Goal: Task Accomplishment & Management: Use online tool/utility

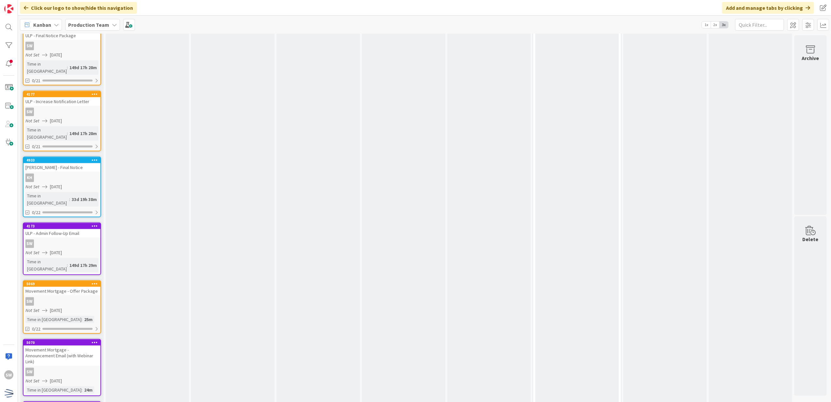
scroll to position [608, 0]
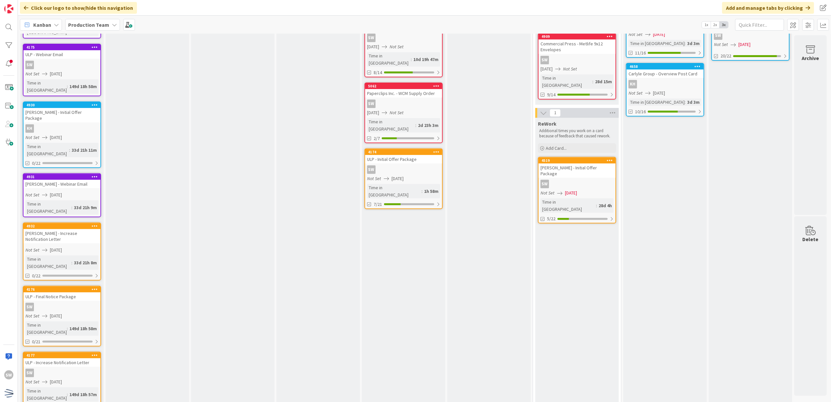
scroll to position [242, 0]
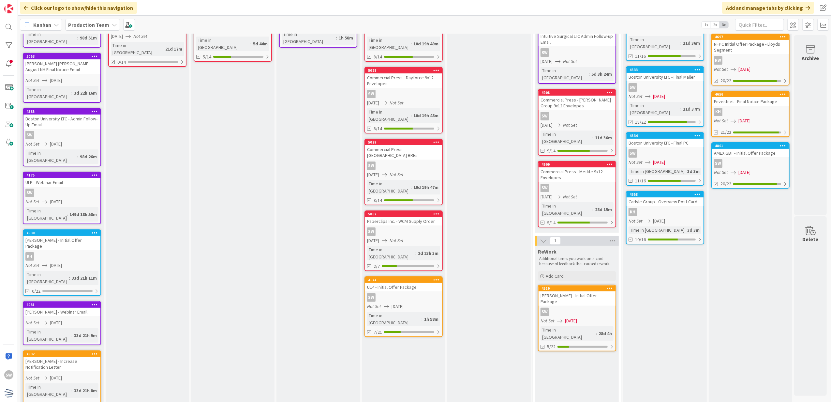
scroll to position [0, 0]
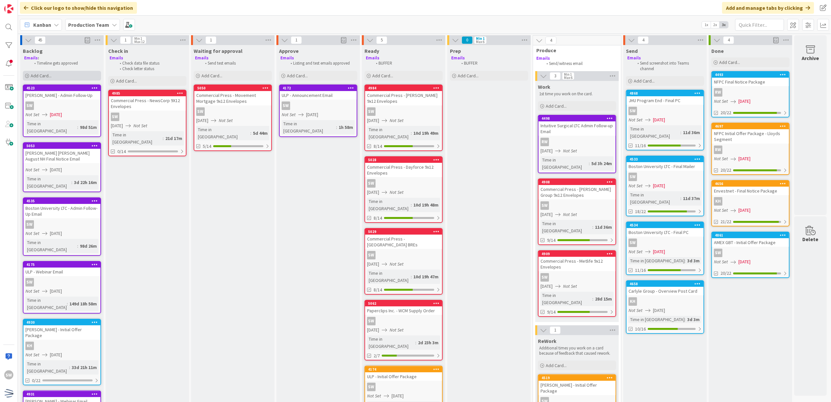
click at [67, 76] on div "Add Card..." at bounding box center [62, 76] width 78 height 10
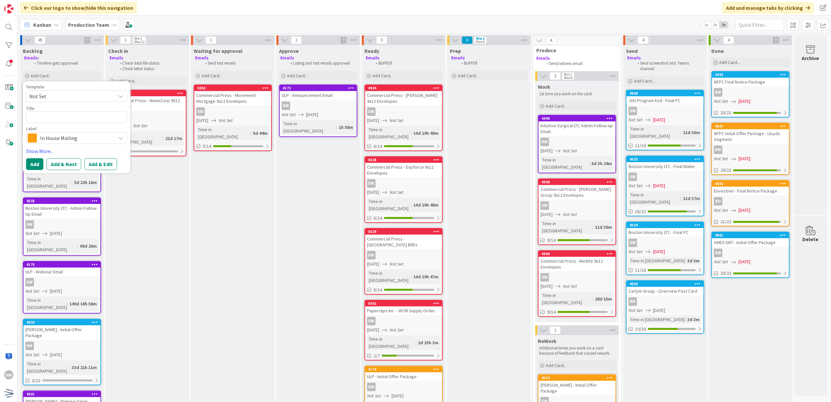
click at [80, 92] on span "Not Set" at bounding box center [70, 96] width 82 height 8
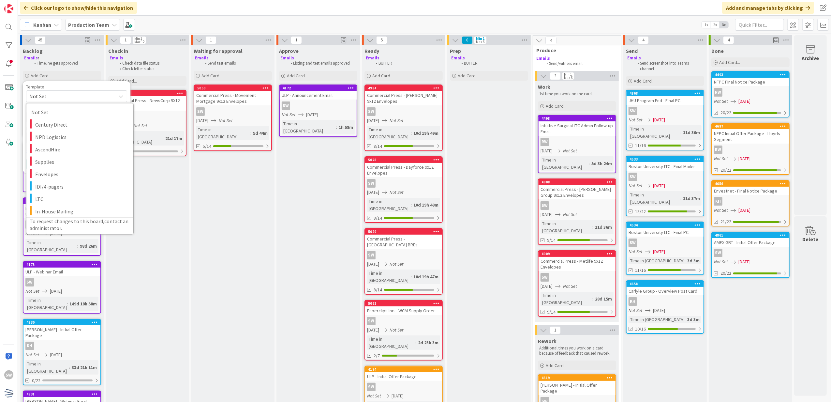
click at [80, 92] on span "Not Set" at bounding box center [70, 96] width 82 height 8
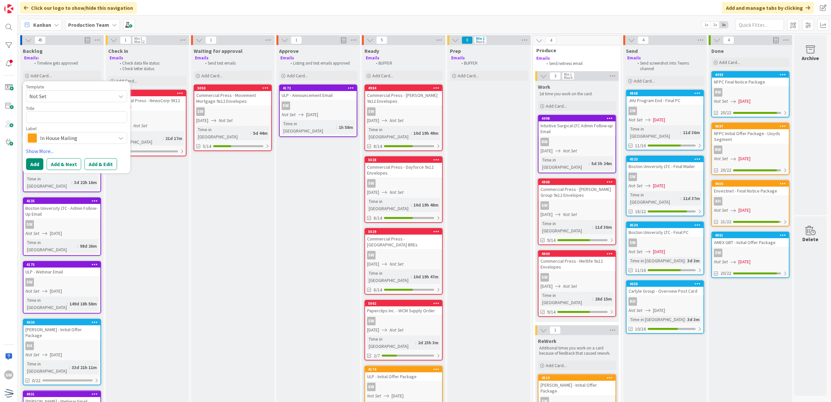
click at [88, 94] on span "Not Set" at bounding box center [70, 96] width 82 height 8
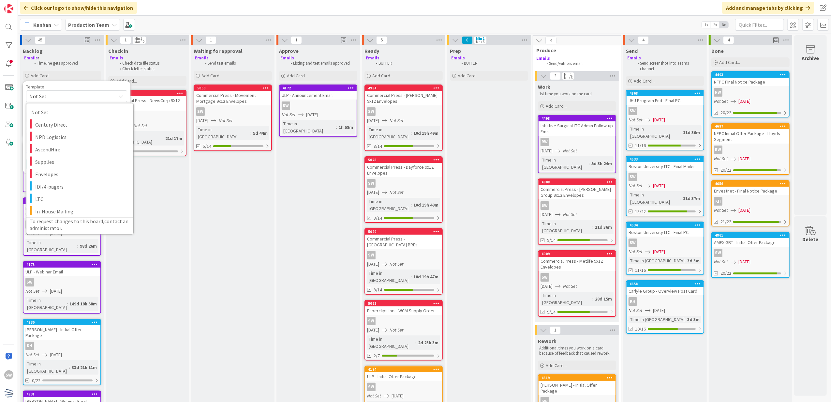
click at [88, 94] on span "Not Set" at bounding box center [70, 96] width 82 height 8
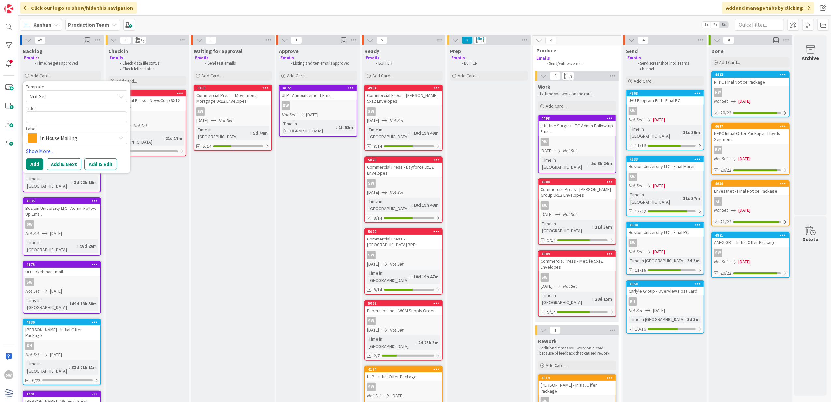
click at [83, 130] on div "Label" at bounding box center [76, 128] width 101 height 5
click at [84, 134] on span "In House Mailing" at bounding box center [76, 137] width 72 height 9
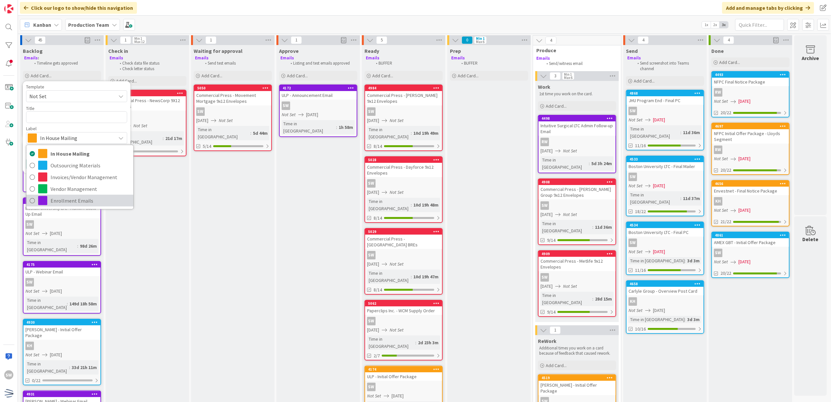
click at [80, 198] on span "Enrollment Emails" at bounding box center [91, 201] width 80 height 10
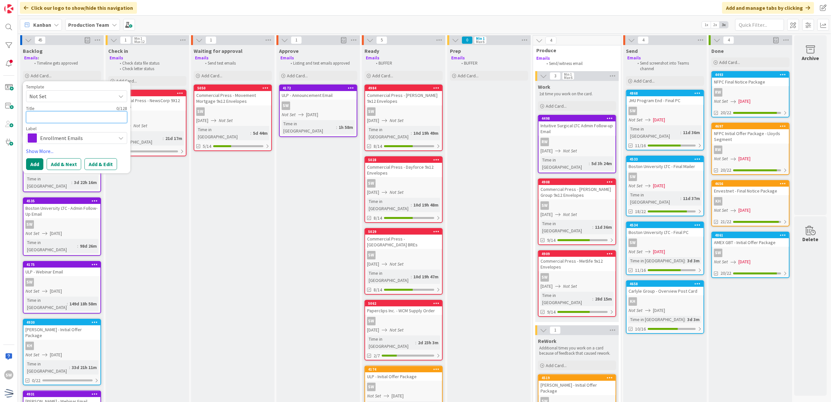
click at [73, 119] on textarea at bounding box center [76, 117] width 101 height 12
type textarea "x"
type textarea "C"
type textarea "x"
type textarea "CN"
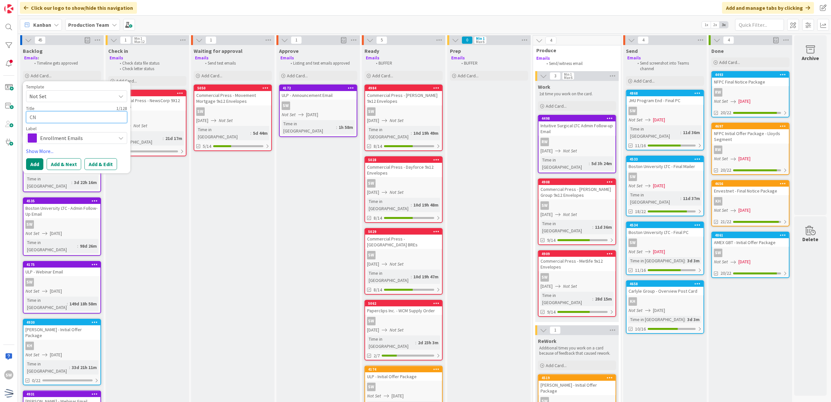
type textarea "x"
type textarea "CNS"
type textarea "x"
type textarea "CNSA"
type textarea "x"
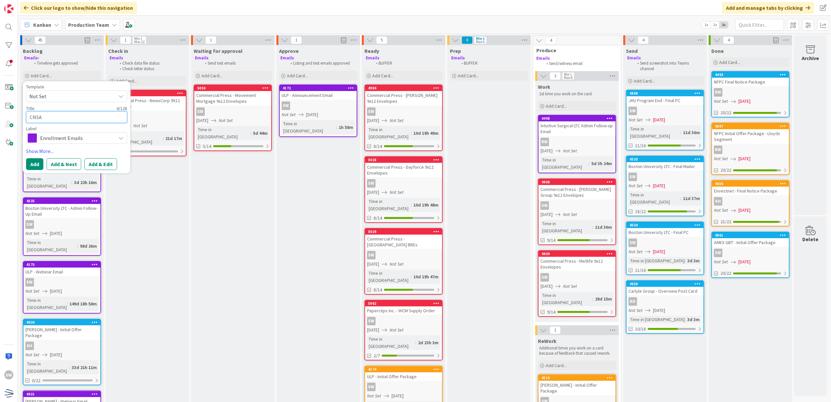
type textarea "CNSA"
type textarea "x"
type textarea "CNSA -"
type textarea "x"
type textarea "CNSA -"
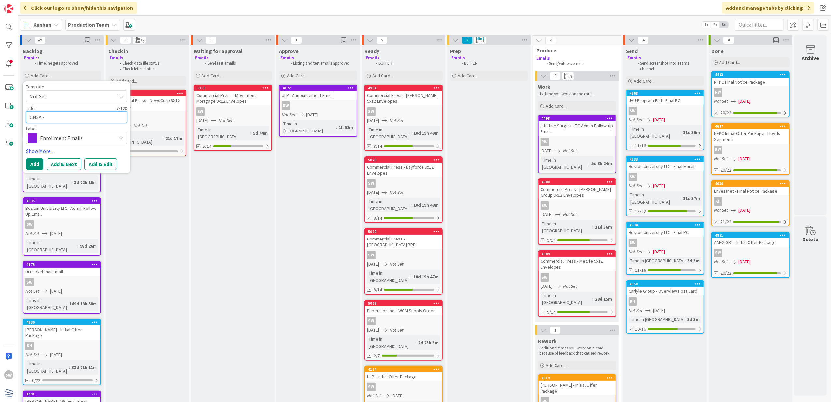
type textarea "x"
type textarea "CNSA - A"
type textarea "x"
type textarea "CNSA - An"
type textarea "x"
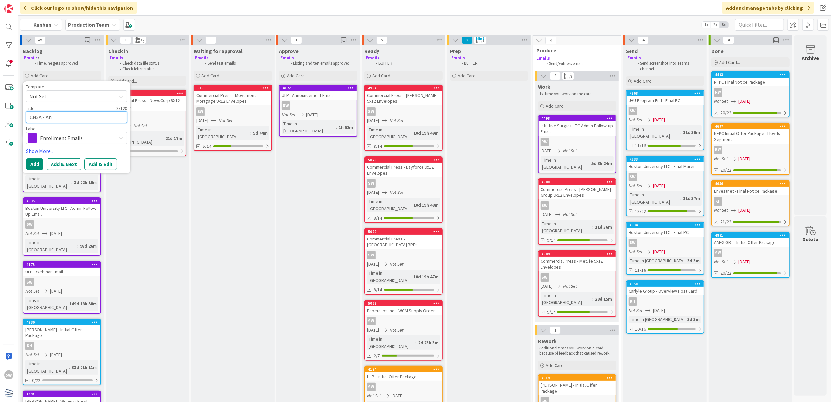
type textarea "CNSA - [PERSON_NAME]"
type textarea "x"
type textarea "CNSA - Anno"
type textarea "x"
type textarea "CNSA - Annou"
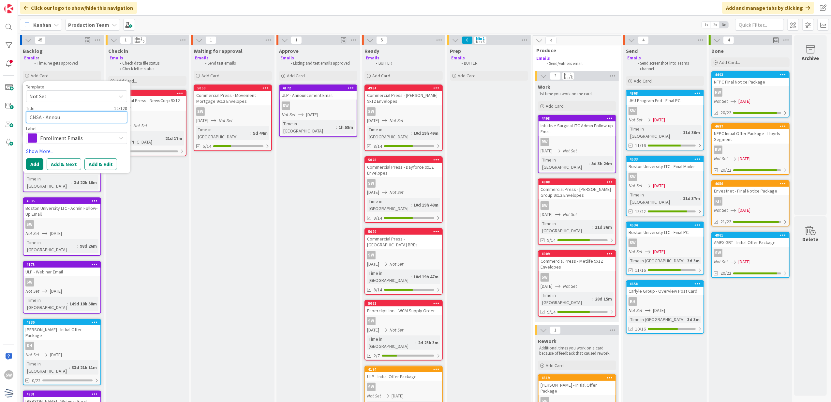
type textarea "x"
type textarea "CNSA - Announ"
type textarea "x"
type textarea "CNSA - Announc"
type textarea "x"
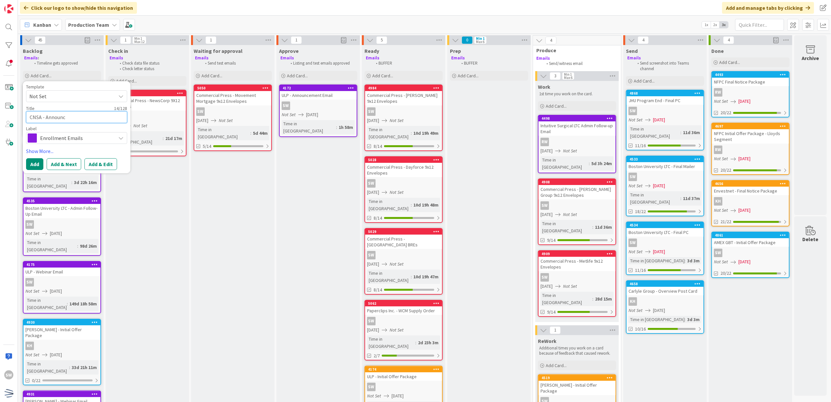
type textarea "CNSA - Announce"
type textarea "x"
type textarea "CNSA - Announcem"
type textarea "x"
type textarea "CNSA - Announceme"
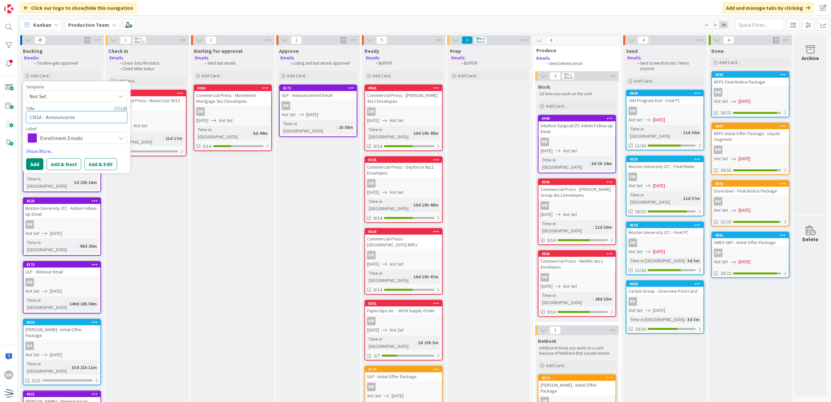
type textarea "x"
type textarea "CNSA - Announcemen"
type textarea "x"
type textarea "CNSA - Announcement"
type textarea "x"
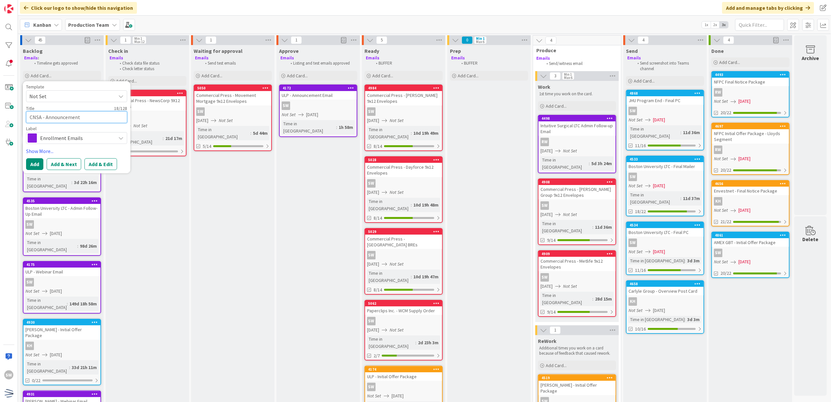
type textarea "CNSA - Announcement"
type textarea "x"
type textarea "CNSA - Announcement E"
type textarea "x"
type textarea "CNSA - Announcement Ema"
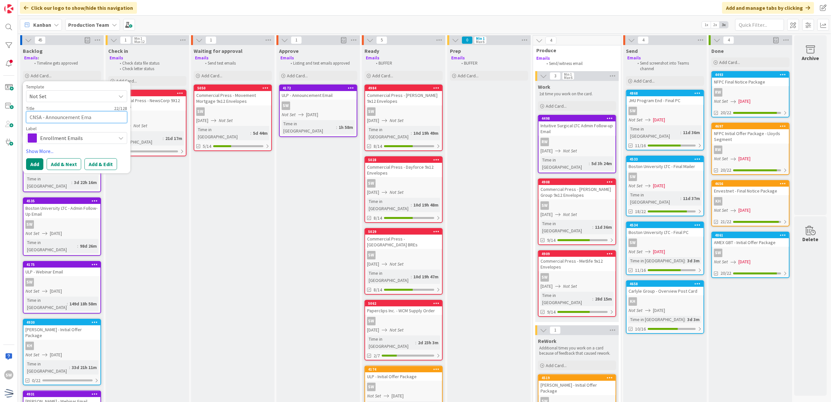
type textarea "x"
type textarea "CNSA - Announcement Emai"
type textarea "x"
type textarea "CNSA - Announcement Email"
type textarea "x"
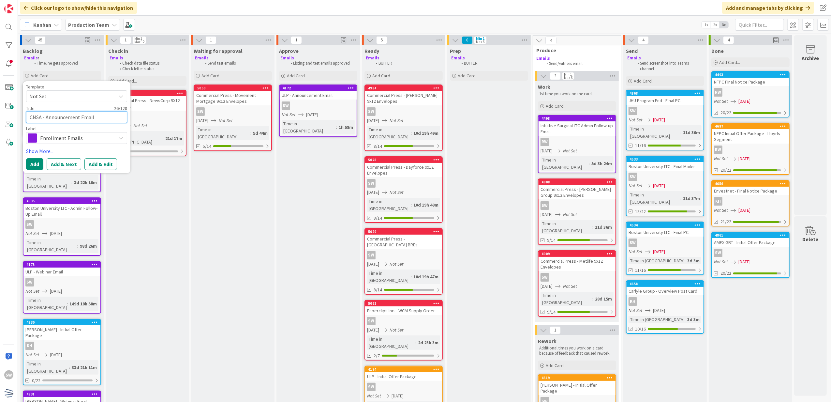
type textarea "CNSA - Announcement Email"
type textarea "x"
type textarea "CNSA - Announcement Email"
type textarea "x"
type textarea "CNSA - Announcement Email -"
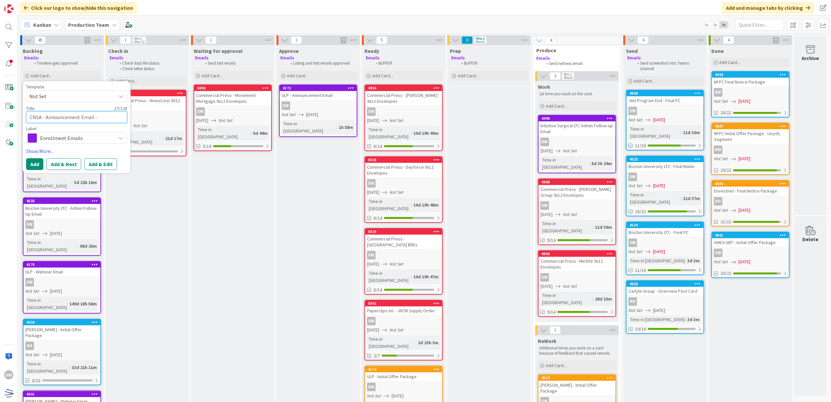
type textarea "x"
type textarea "CNSA - Announcement Email"
click at [50, 148] on link "Show More..." at bounding box center [76, 151] width 101 height 8
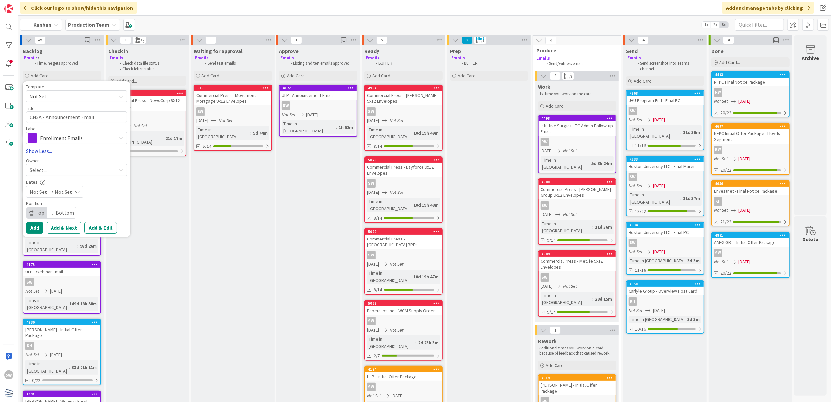
type textarea "x"
click at [57, 186] on div "Not Set Not Set" at bounding box center [54, 192] width 57 height 12
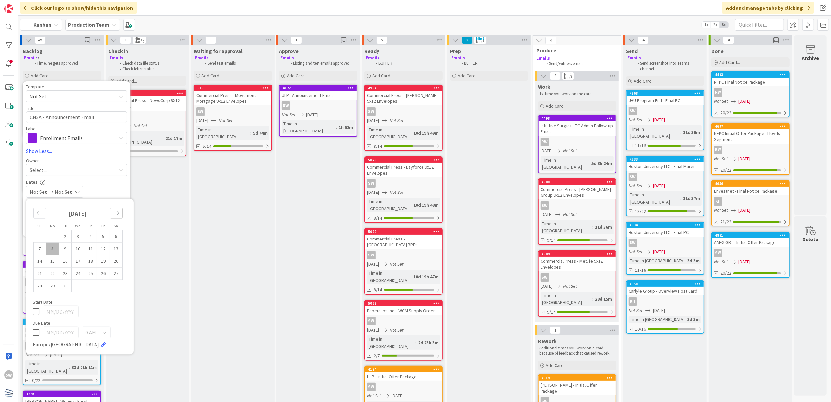
click at [111, 218] on div "Move forward to switch to the next month." at bounding box center [116, 213] width 13 height 11
click at [82, 257] on td "15" at bounding box center [78, 261] width 13 height 12
type input "[DATE]"
type textarea "x"
click at [82, 257] on td "15" at bounding box center [78, 261] width 13 height 12
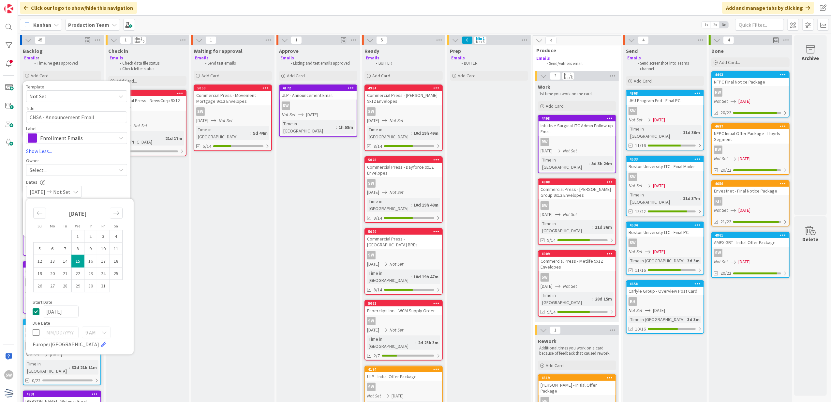
type input "[DATE]"
type textarea "x"
click at [34, 309] on icon at bounding box center [36, 311] width 7 height 8
click at [69, 171] on div "Select..." at bounding box center [73, 170] width 86 height 8
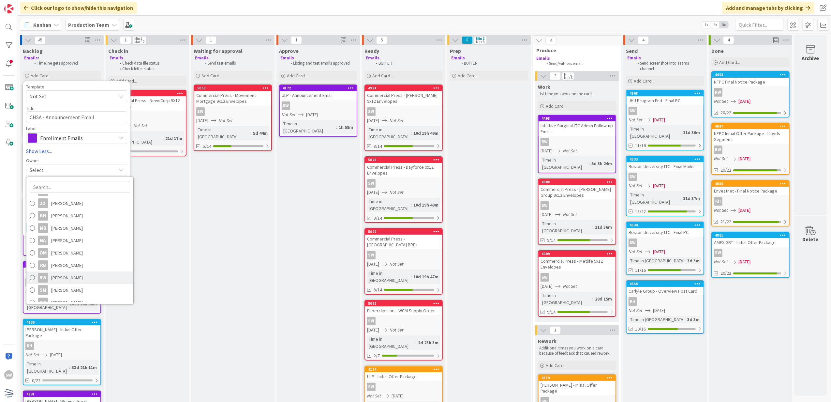
scroll to position [90, 0]
click at [72, 291] on span "[PERSON_NAME]" at bounding box center [67, 296] width 32 height 10
type textarea "x"
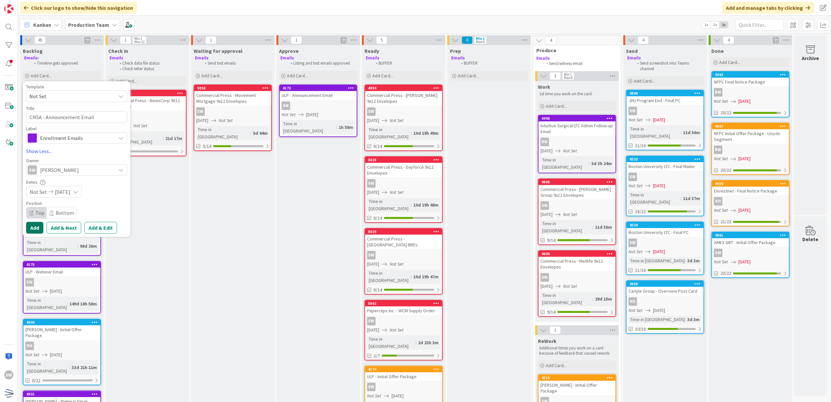
click at [29, 226] on button "Add" at bounding box center [34, 228] width 17 height 12
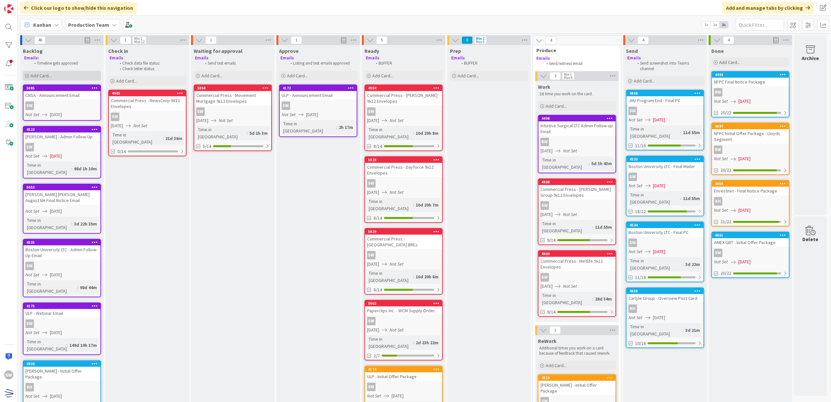
click at [76, 78] on div "Add Card..." at bounding box center [62, 76] width 78 height 10
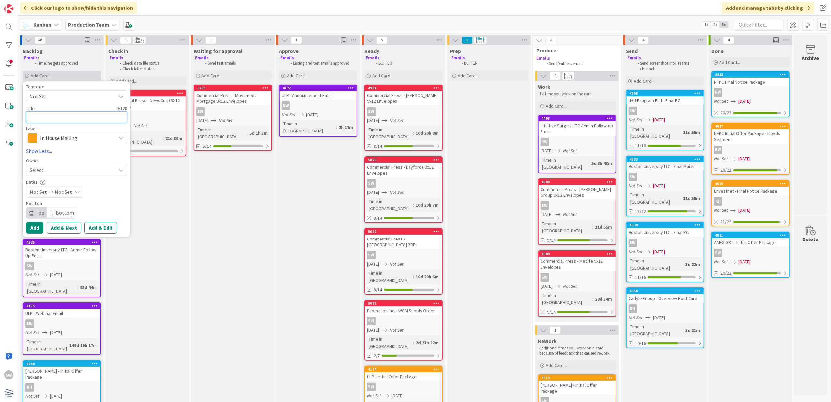
type textarea "x"
type textarea "S"
type textarea "x"
type textarea "SN"
type textarea "x"
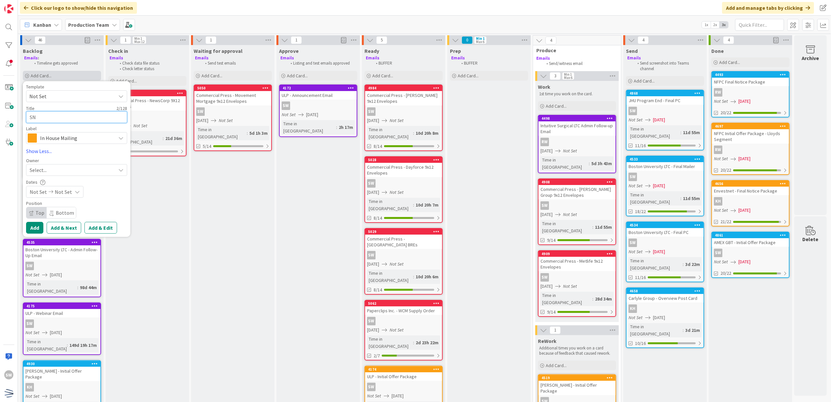
type textarea "S"
type textarea "x"
type textarea "C"
type textarea "x"
type textarea "CN"
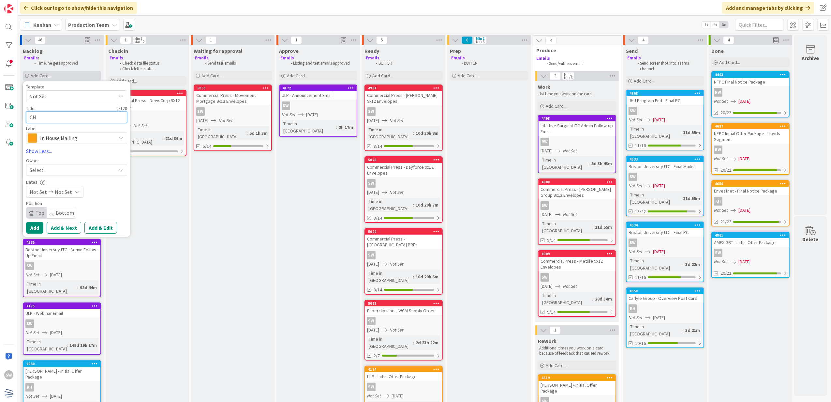
type textarea "x"
type textarea "CNS"
type textarea "x"
type textarea "CNSA"
type textarea "x"
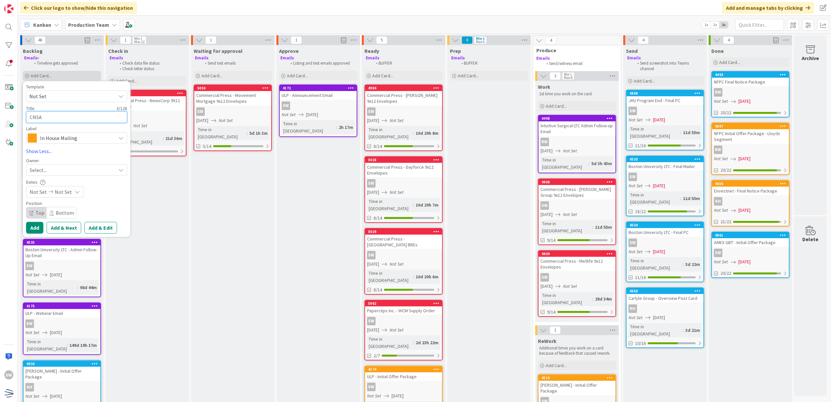
type textarea "CNSA"
type textarea "x"
type textarea "CNSA -"
type textarea "x"
type textarea "CNSA -"
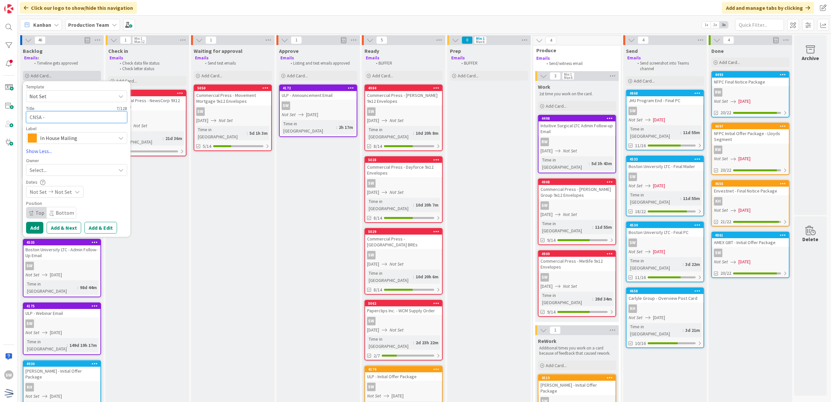
type textarea "x"
type textarea "CNSA - I"
type textarea "x"
type textarea "CNSA - In"
type textarea "x"
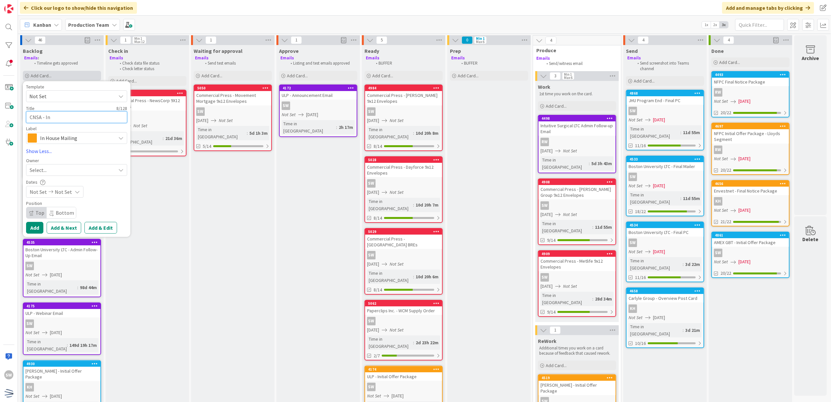
type textarea "CNSA - Ini"
type textarea "x"
type textarea "CNSA - Init"
type textarea "x"
type textarea "CNSA - Initi"
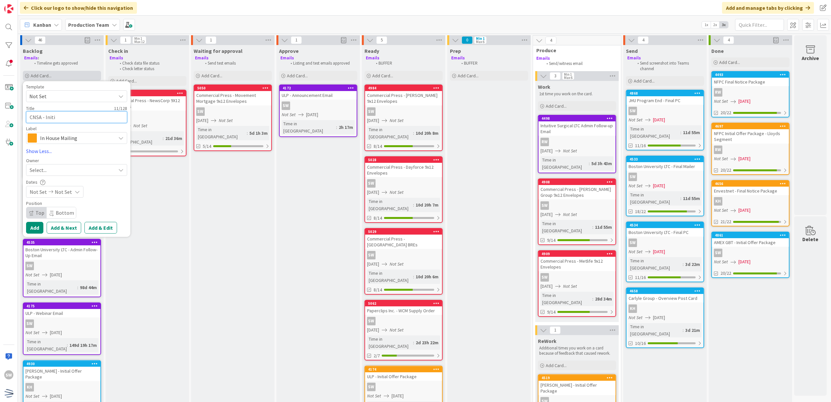
type textarea "x"
type textarea "CNSA - Initia"
type textarea "x"
type textarea "CNSA - Initial"
type textarea "x"
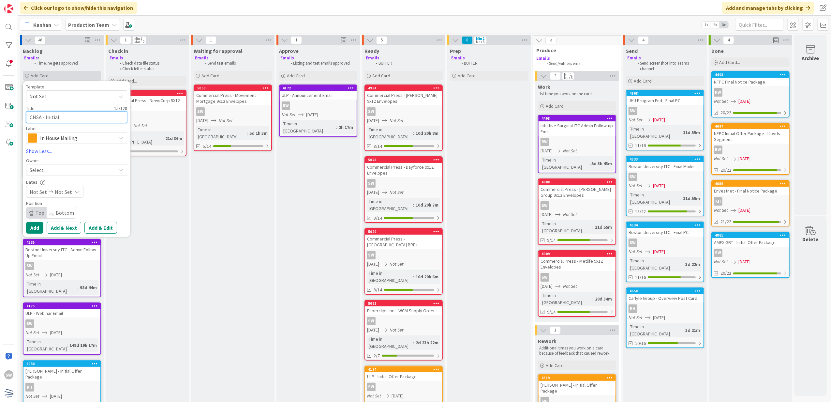
type textarea "CNSA - Initial f"
type textarea "x"
type textarea "CNSA - Initial"
type textarea "x"
type textarea "CNSA - Initial O"
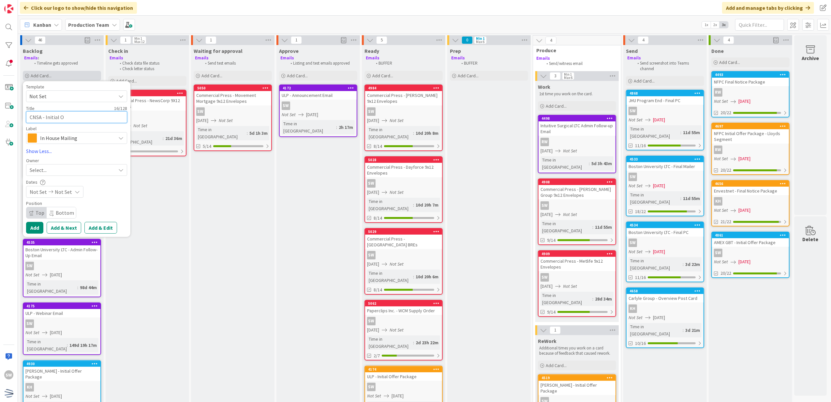
type textarea "x"
type textarea "CNSA - Initial Of"
type textarea "x"
type textarea "CNSA - Initial Off"
type textarea "x"
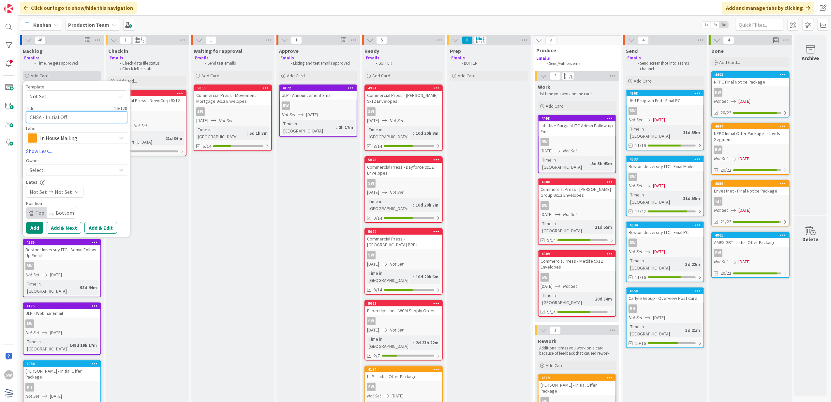
type textarea "CNSA - Initial Offe"
type textarea "x"
type textarea "CNSA - Initial Offer"
type textarea "x"
type textarea "CNSA - Initial Offer"
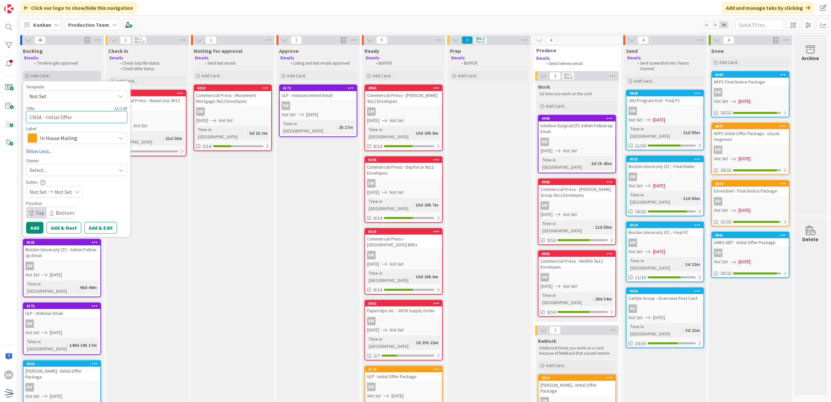
type textarea "x"
type textarea "CNSA - Initial Offer P"
type textarea "x"
type textarea "CNSA - Initial Offer Pa"
type textarea "x"
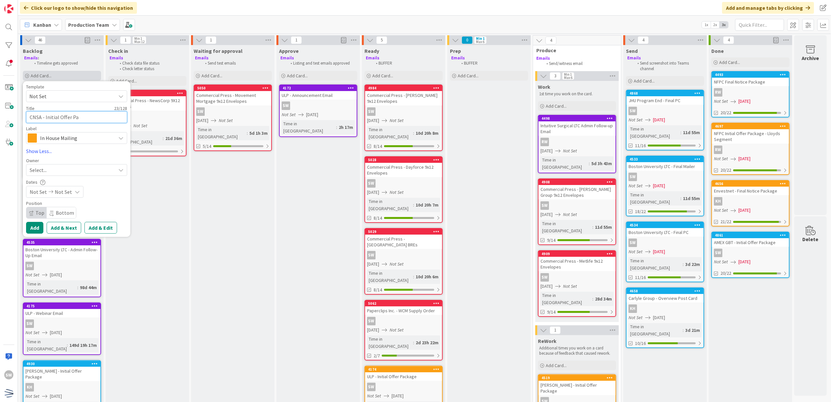
type textarea "CNSA - Initial Offer Pac"
type textarea "x"
type textarea "CNSA - Initial Offer Pack"
click at [75, 94] on span "Not Set" at bounding box center [70, 96] width 82 height 8
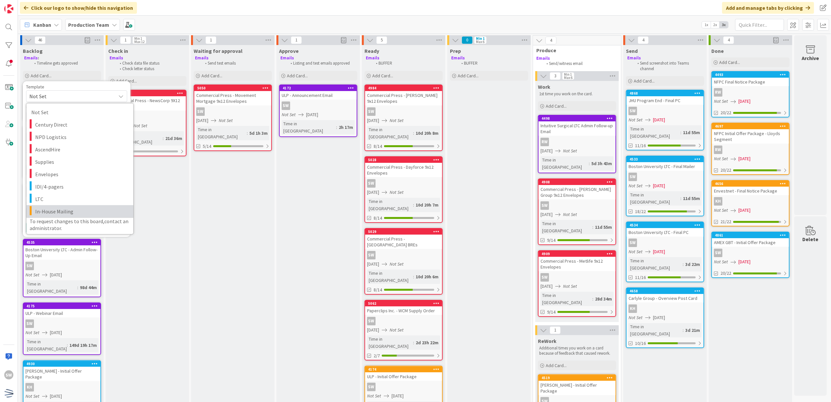
click at [67, 209] on span "In-House Mailing" at bounding box center [81, 211] width 93 height 8
type textarea "x"
type textarea "In-House Mailing"
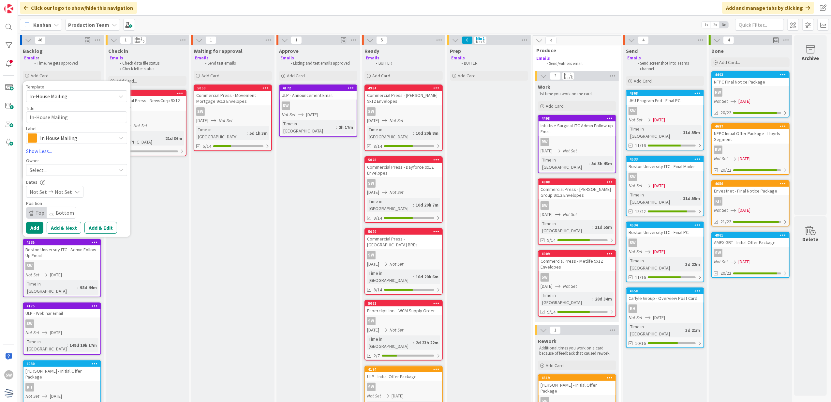
click at [85, 123] on div "Title 16 / 128 In-House Mailing" at bounding box center [76, 114] width 101 height 18
click at [85, 118] on textarea "In-House Mailing" at bounding box center [76, 117] width 101 height 12
type textarea "x"
type textarea "C"
type textarea "x"
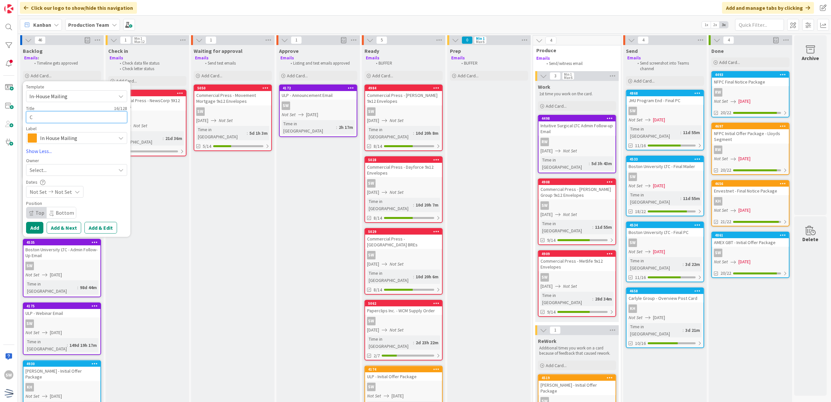
type textarea "CN"
type textarea "x"
type textarea "CNS"
type textarea "x"
type textarea "CNSA"
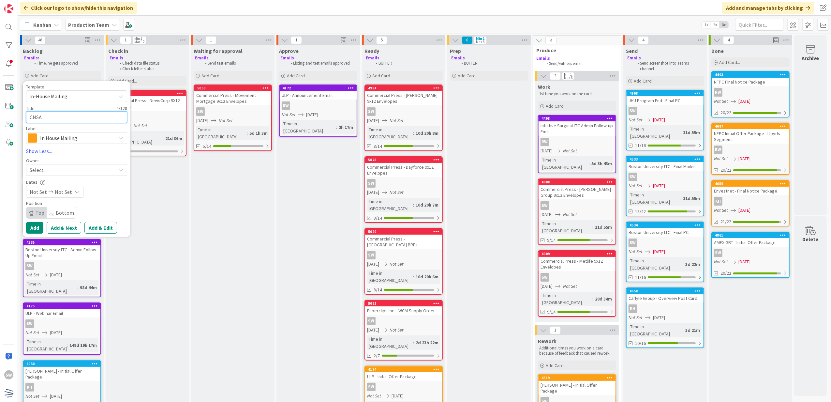
type textarea "x"
type textarea "CNSA"
type textarea "x"
type textarea "CNSA -"
type textarea "x"
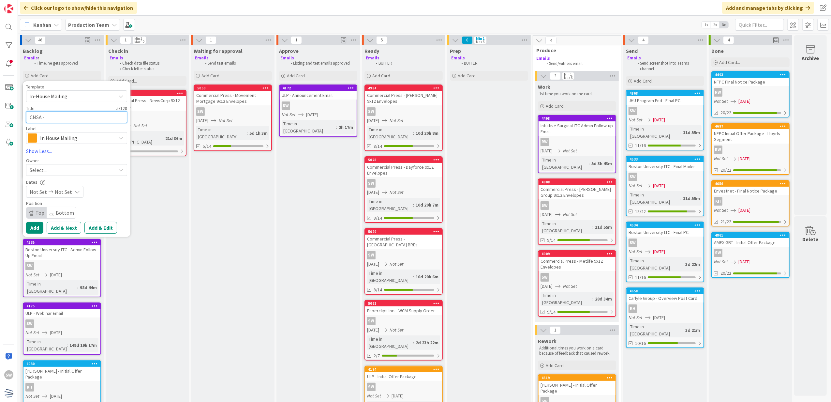
type textarea "CNSA -"
type textarea "x"
type textarea "CNSA - I"
type textarea "x"
type textarea "CNSA - In"
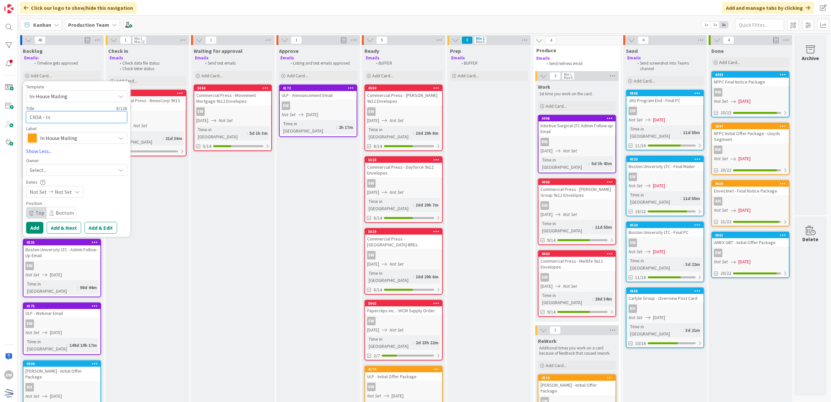
type textarea "x"
type textarea "CNSA - Ini"
type textarea "x"
type textarea "CNSA - Init"
type textarea "x"
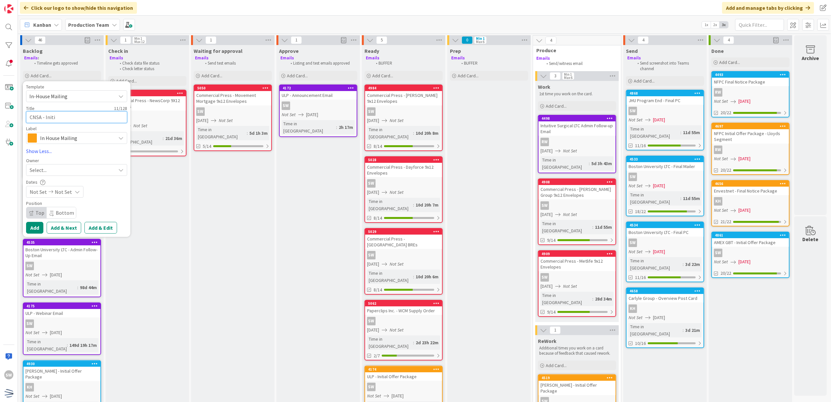
type textarea "CNSA - Initia"
type textarea "x"
type textarea "CNSA - Initial"
type textarea "x"
type textarea "CNSA - Initial"
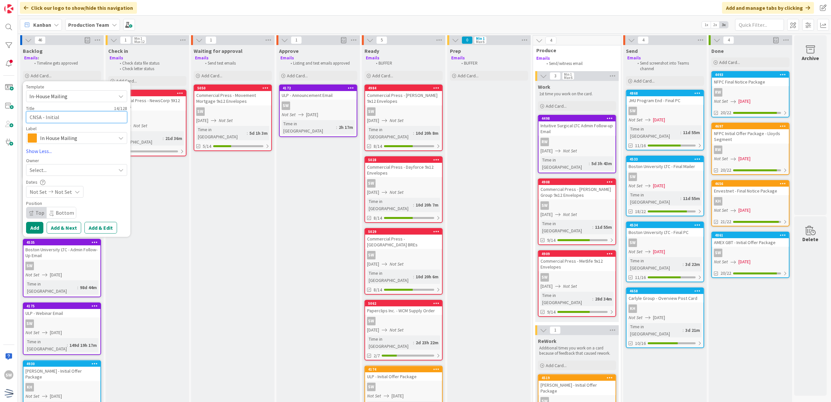
type textarea "x"
type textarea "CNSA - Initial O"
type textarea "x"
type textarea "CNSA - Initial Of"
type textarea "x"
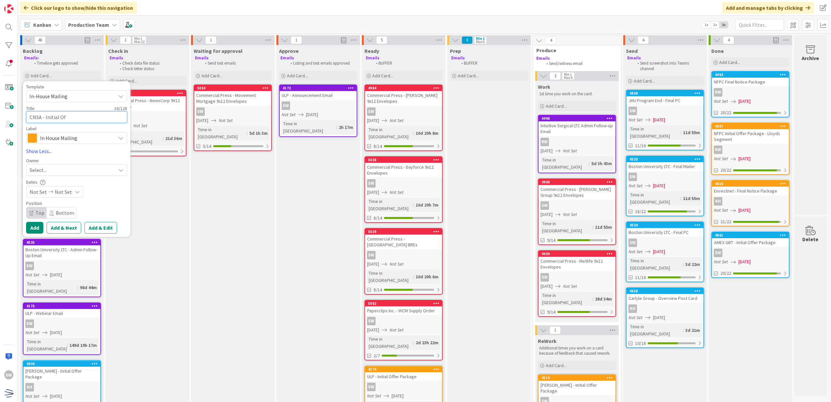
type textarea "CNSA - Initial Off"
type textarea "x"
type textarea "CNSA - Initial Offe"
type textarea "x"
type textarea "CNSA - Initial Offer"
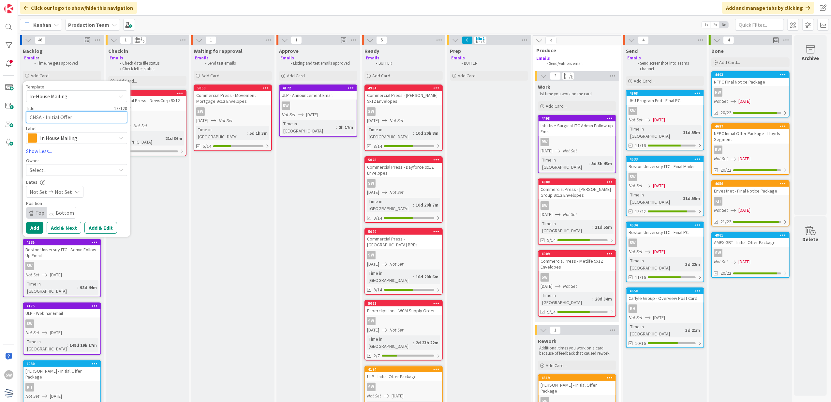
type textarea "x"
type textarea "CNSA - Initial Offer"
type textarea "x"
type textarea "CNSA - Initial Offer P"
type textarea "x"
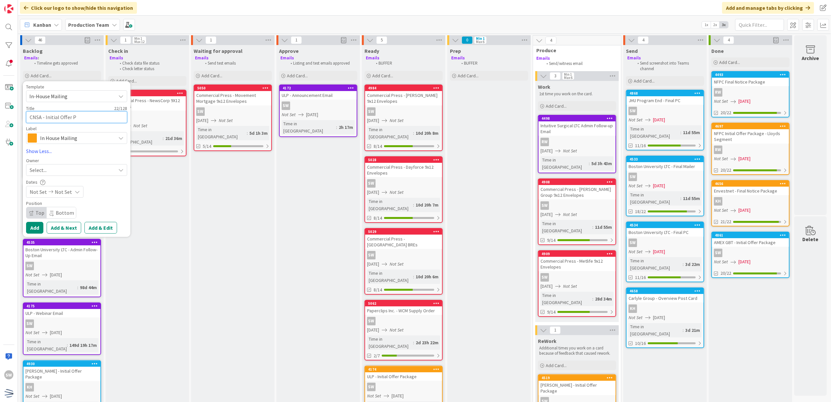
type textarea "CNSA - Initial Offer Pa"
type textarea "x"
type textarea "CNSA - Initial Offer Pac"
type textarea "x"
type textarea "CNSA - Initial Offer Pack"
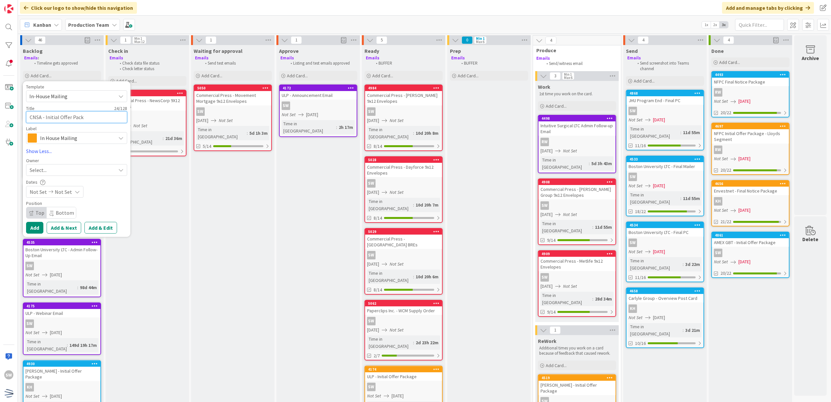
type textarea "x"
type textarea "CNSA - Initial Offer Packa"
type textarea "x"
type textarea "CNSA - Initial Offer Packae"
type textarea "x"
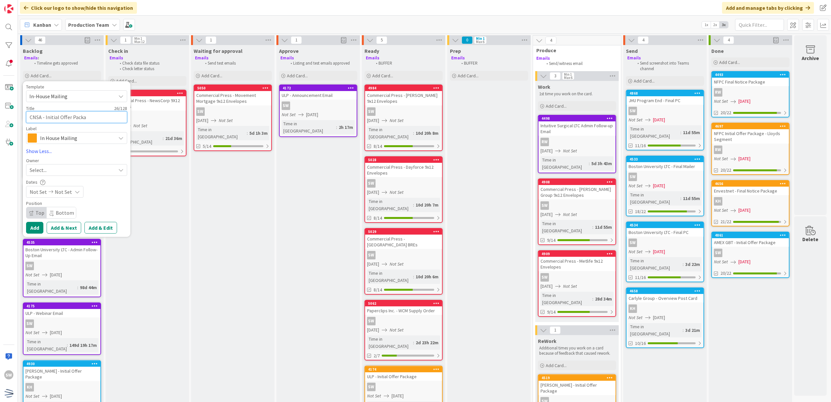
type textarea "CNSA - Initial Offer Packag"
type textarea "x"
type textarea "CNSA - Initial Offer Package"
type textarea "x"
type textarea "CNSA - Initial Offer Package"
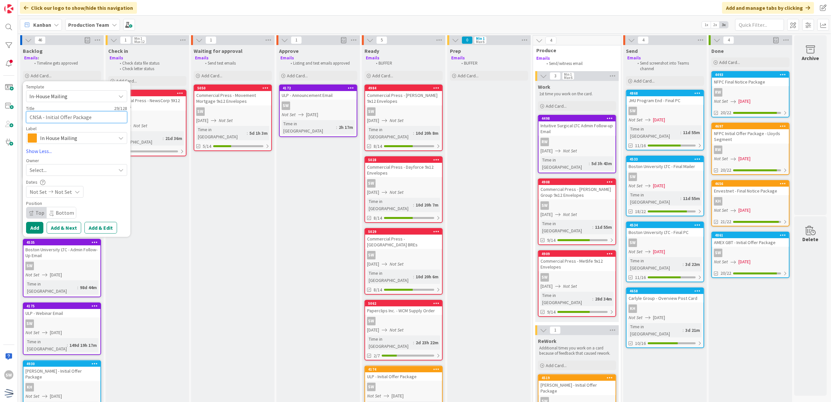
type textarea "x"
type textarea "CNSA - Initial Offer Package -"
type textarea "x"
type textarea "CNSA - Initial Offer Package - 1"
type textarea "x"
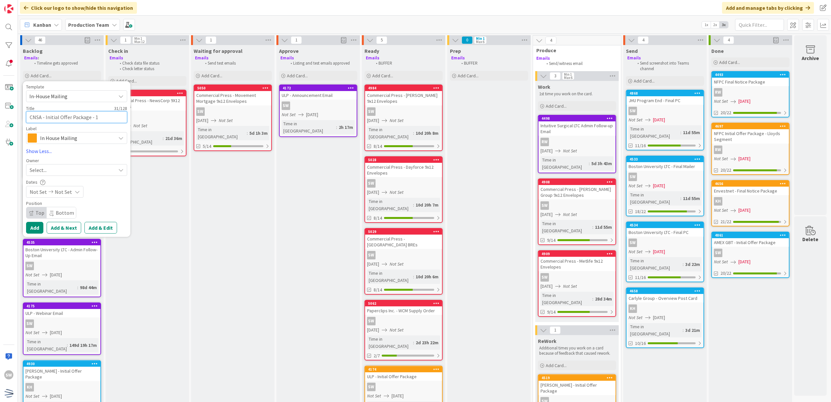
type textarea "CNSA - Initial Offer Package - 10"
type textarea "x"
type textarea "CNSA - Initial Offer Package - 10."
type textarea "x"
type textarea "CNSA - Initial Offer Package - 10"
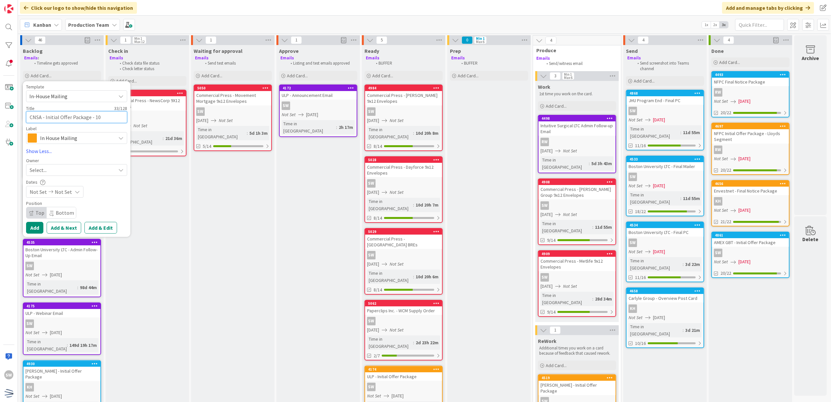
type textarea "x"
type textarea "CNSA - Initial Offer Package - 1"
type textarea "x"
type textarea "CNSA - Initial Offer Package -"
type textarea "x"
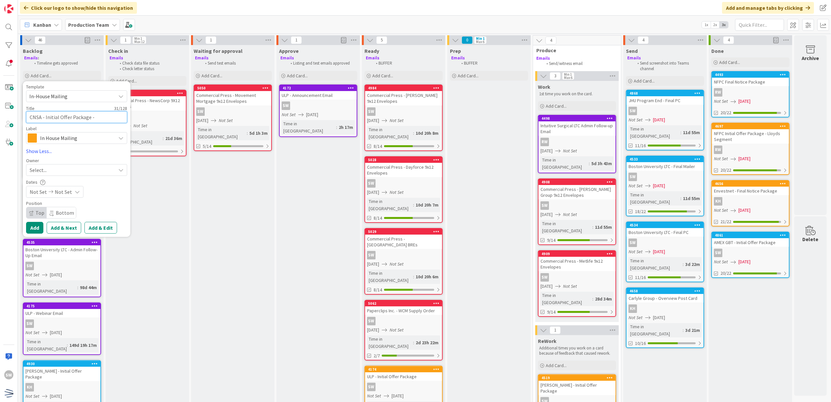
type textarea "CNSA - Initial Offer Package -"
type textarea "x"
click at [78, 165] on div "Select..." at bounding box center [76, 170] width 101 height 12
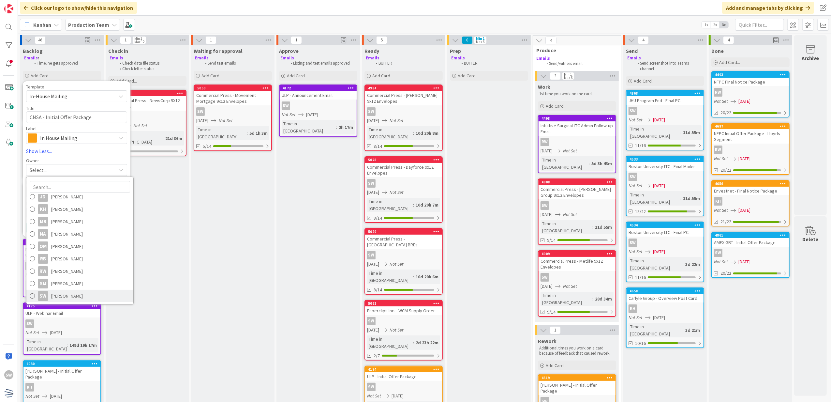
click at [67, 293] on span "[PERSON_NAME]" at bounding box center [67, 296] width 32 height 10
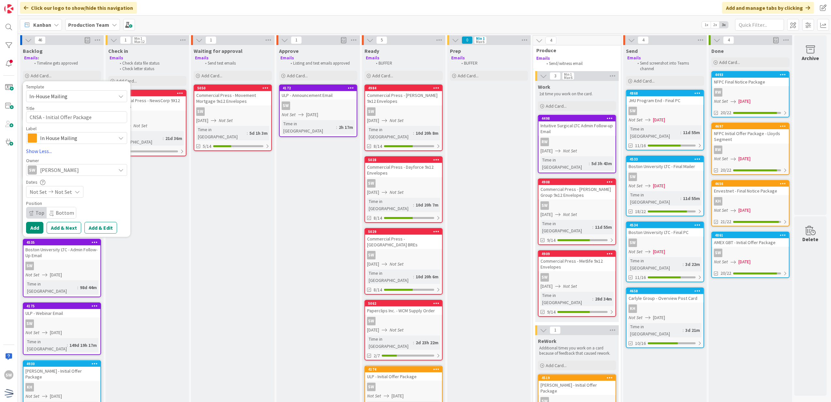
click at [78, 193] on div "Not Set Not Set" at bounding box center [54, 192] width 57 height 12
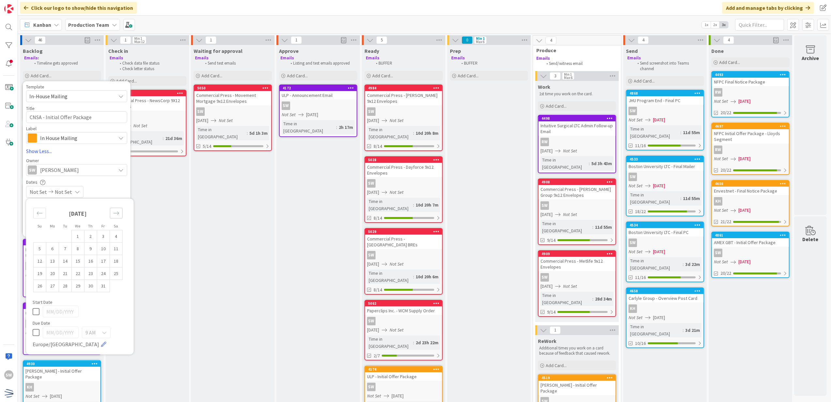
click at [115, 213] on icon "Move forward to switch to the next month." at bounding box center [116, 213] width 6 height 6
click at [39, 215] on icon "Move backward to switch to the previous month." at bounding box center [40, 213] width 6 height 6
click at [79, 258] on td "15" at bounding box center [78, 261] width 13 height 12
click at [37, 322] on icon at bounding box center [36, 323] width 7 height 8
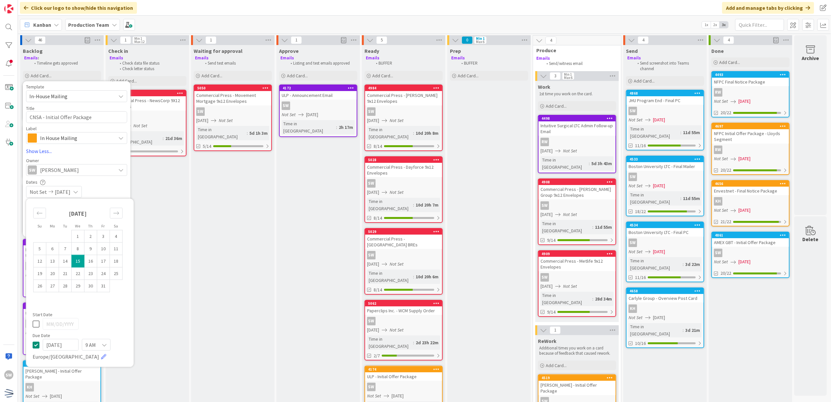
click at [94, 184] on div "Dates" at bounding box center [76, 182] width 101 height 6
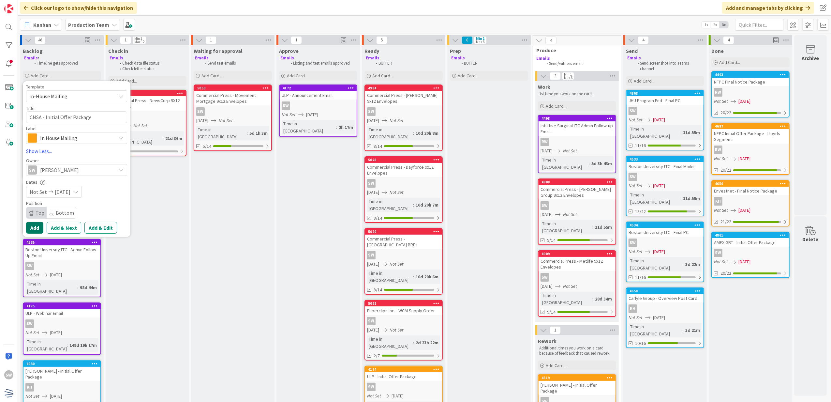
click at [36, 227] on button "Add" at bounding box center [34, 228] width 17 height 12
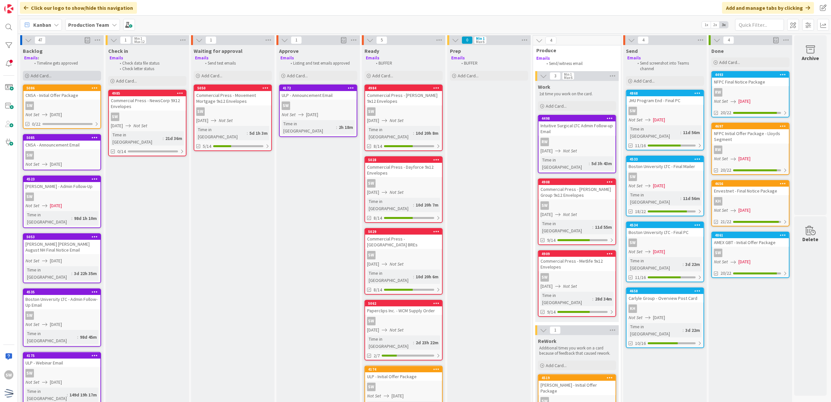
click at [59, 72] on div "Add Card..." at bounding box center [62, 76] width 78 height 10
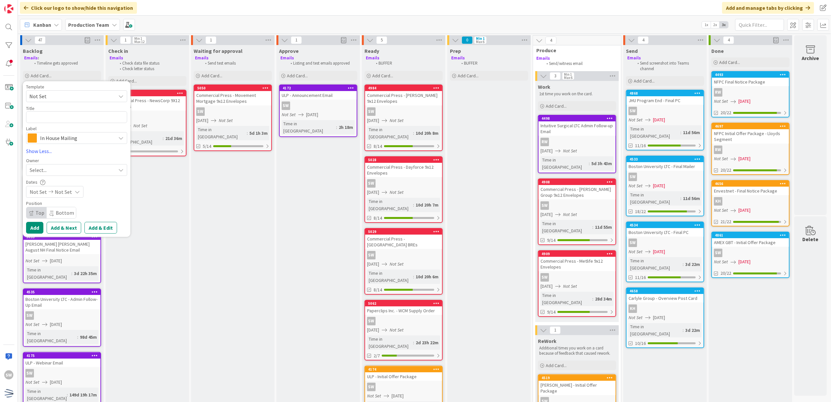
click at [55, 136] on span "In House Mailing" at bounding box center [76, 137] width 72 height 9
click at [59, 196] on span "Enrollment Emails" at bounding box center [91, 201] width 80 height 10
click at [67, 120] on textarea at bounding box center [76, 117] width 101 height 12
click at [88, 171] on div "Select..." at bounding box center [73, 170] width 86 height 8
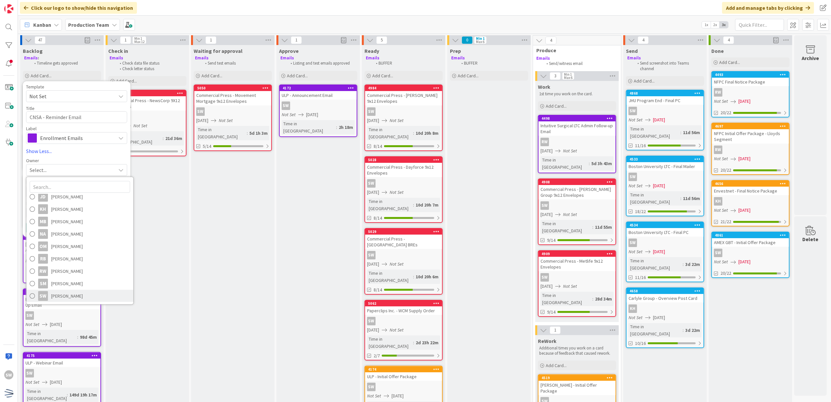
click at [71, 290] on link "SW [PERSON_NAME]" at bounding box center [79, 296] width 107 height 12
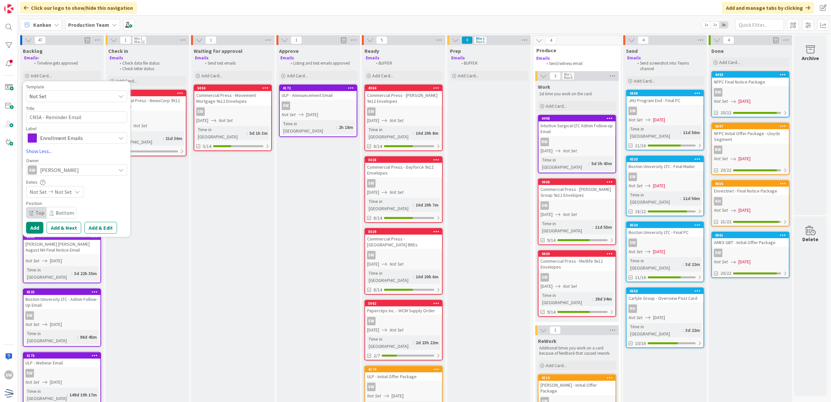
click at [69, 195] on span "Not Set" at bounding box center [63, 192] width 17 height 8
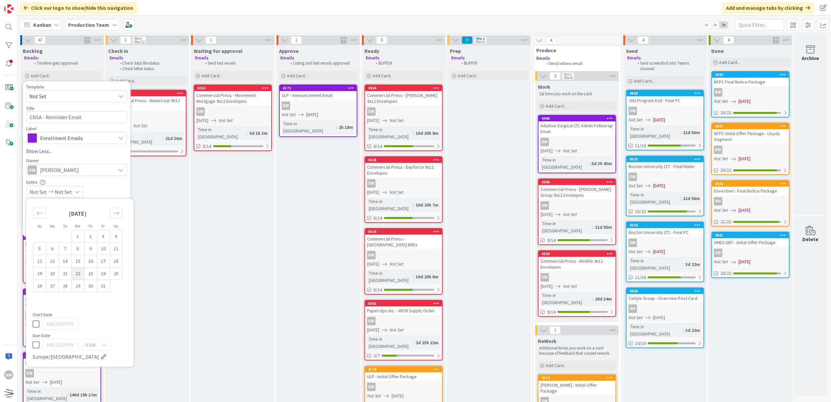
click at [80, 271] on td "22" at bounding box center [78, 273] width 13 height 12
click at [37, 323] on icon at bounding box center [36, 323] width 7 height 8
click at [106, 190] on div "Not Set [DATE]" at bounding box center [76, 192] width 101 height 12
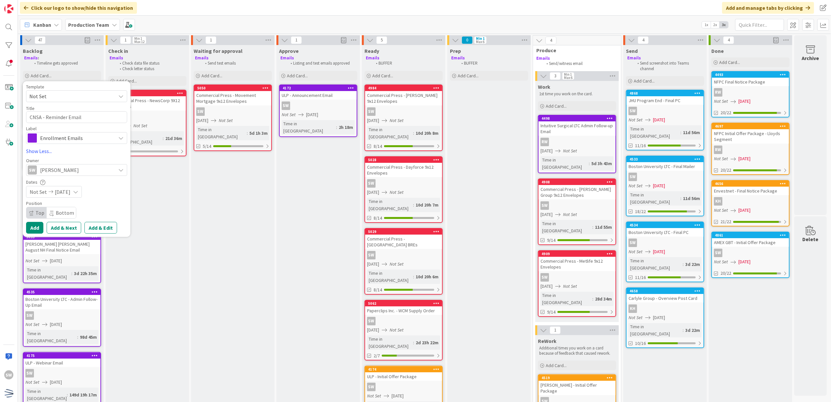
click at [36, 221] on div "Template Not Set Not Set Century Direct NPD Logistics AscendHire Supplies Envel…" at bounding box center [76, 158] width 101 height 149
click at [36, 223] on button "Add" at bounding box center [34, 228] width 17 height 12
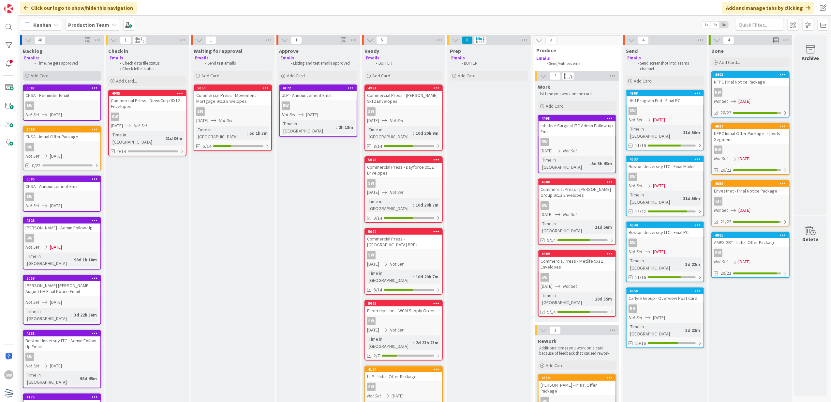
click at [73, 77] on div "Add Card..." at bounding box center [62, 76] width 78 height 10
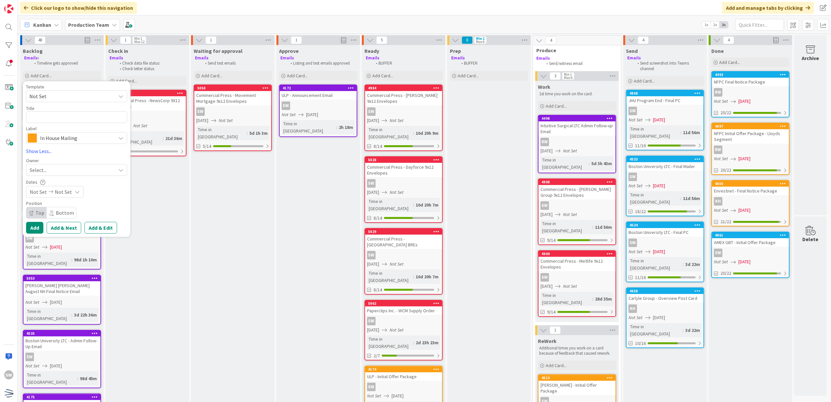
click at [75, 95] on span "Not Set" at bounding box center [70, 96] width 82 height 8
click at [75, 96] on span "Not Set" at bounding box center [70, 96] width 82 height 8
click at [81, 136] on span "In House Mailing" at bounding box center [76, 137] width 72 height 9
click at [85, 204] on span "Enrollment Emails" at bounding box center [91, 201] width 80 height 10
click at [86, 114] on textarea at bounding box center [76, 117] width 101 height 12
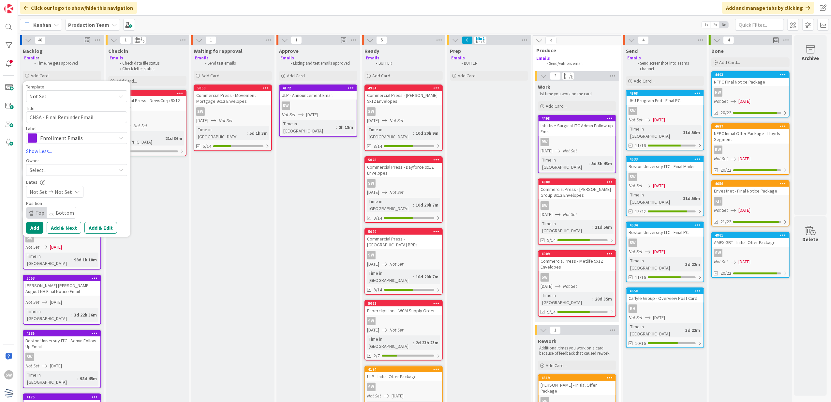
click at [70, 171] on div "Select..." at bounding box center [73, 170] width 86 height 8
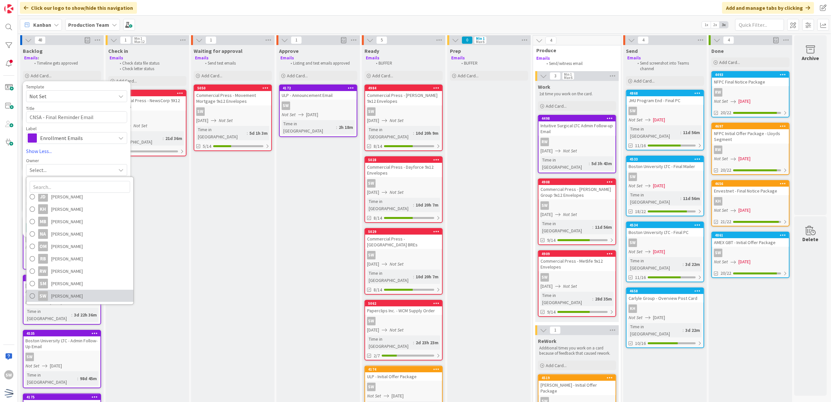
click at [68, 295] on span "[PERSON_NAME]" at bounding box center [67, 296] width 32 height 10
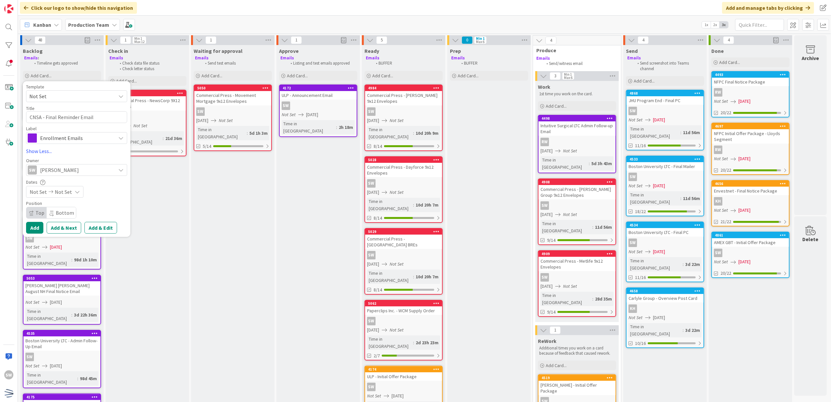
click at [75, 189] on icon at bounding box center [77, 191] width 5 height 5
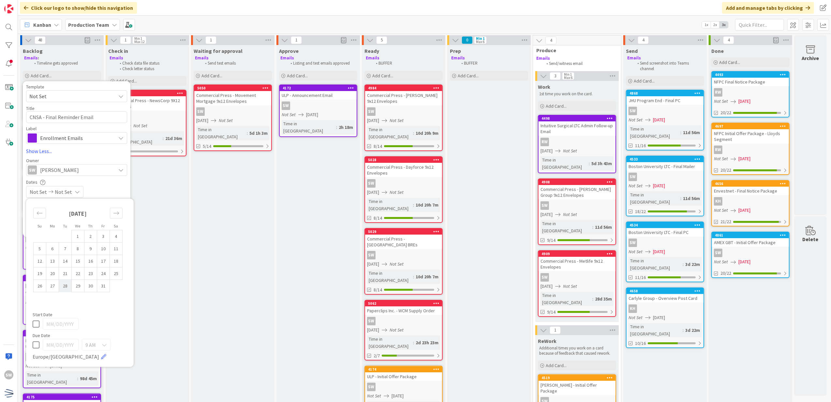
click at [66, 284] on td "28" at bounding box center [65, 285] width 13 height 12
click at [33, 325] on icon at bounding box center [36, 323] width 7 height 8
click at [94, 191] on div "Not Set [DATE]" at bounding box center [76, 192] width 101 height 12
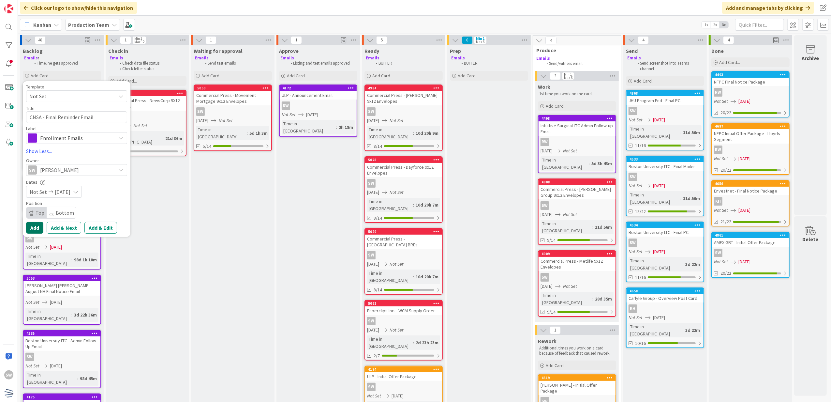
click at [31, 224] on button "Add" at bounding box center [34, 228] width 17 height 12
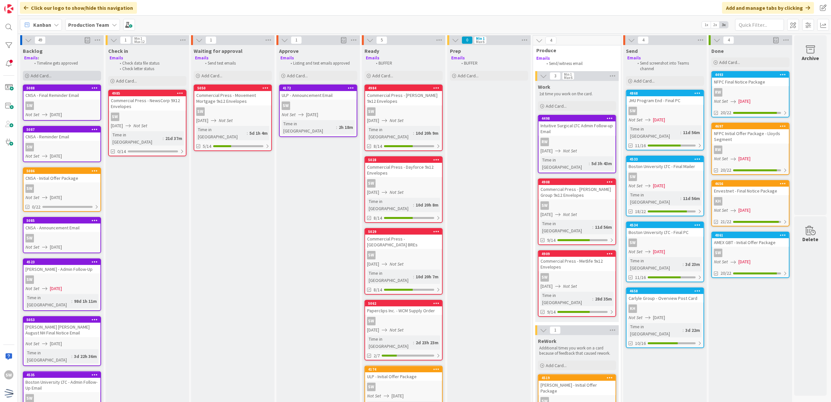
click at [74, 74] on div "Add Card..." at bounding box center [62, 76] width 78 height 10
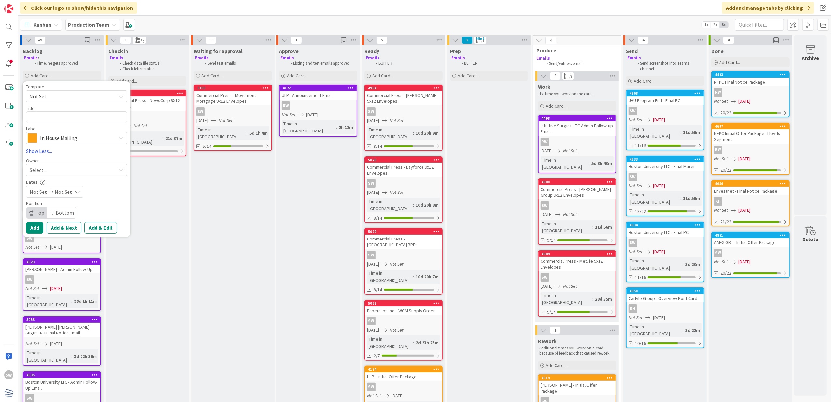
click at [71, 138] on span "In House Mailing" at bounding box center [76, 137] width 72 height 9
click at [76, 196] on span "Enrollment Emails" at bounding box center [91, 201] width 80 height 10
click at [72, 121] on textarea at bounding box center [76, 117] width 101 height 12
click at [95, 173] on div "Select..." at bounding box center [73, 170] width 86 height 8
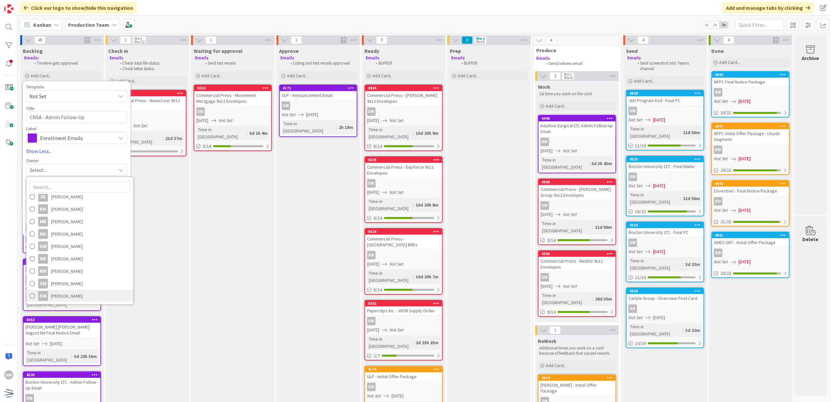
click at [82, 299] on link "SW [PERSON_NAME]" at bounding box center [79, 296] width 107 height 12
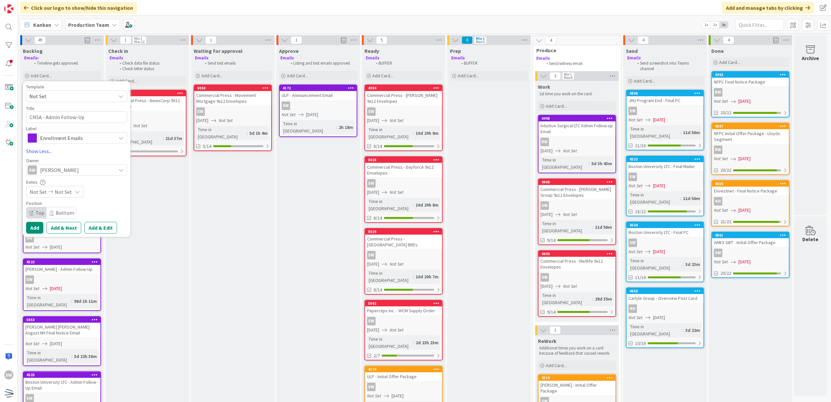
click at [70, 187] on div "Not Set Not Set" at bounding box center [54, 192] width 57 height 12
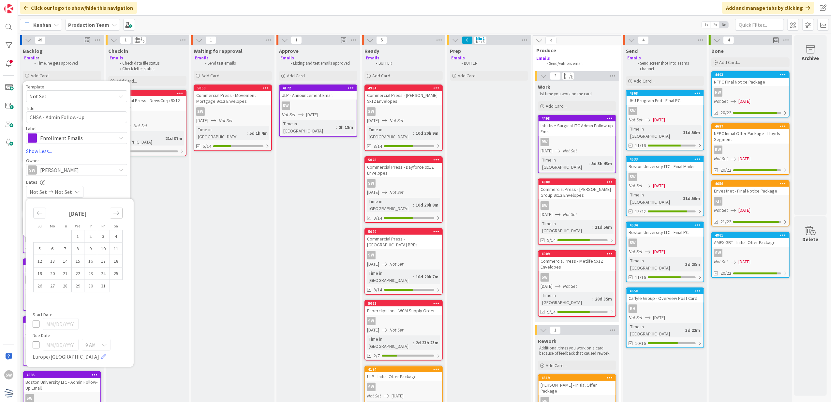
click at [113, 213] on icon "Move forward to switch to the next month." at bounding box center [116, 213] width 6 height 6
click at [47, 250] on td "3" at bounding box center [52, 248] width 13 height 12
click at [55, 246] on td "3" at bounding box center [52, 248] width 13 height 12
click at [36, 323] on icon at bounding box center [36, 323] width 7 height 8
click at [101, 347] on div "9 AM" at bounding box center [96, 345] width 29 height 12
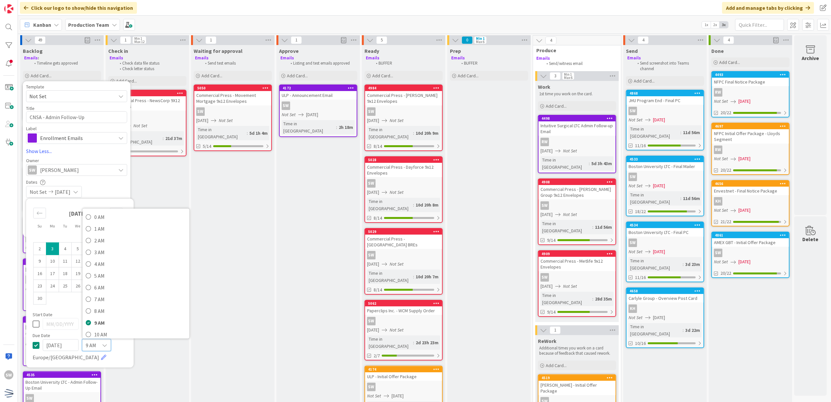
click at [75, 359] on div "[DATE] 9 AM 0 AM 1 AM 2 AM 3 AM 4 AM 5 AM 6 AM 7 AM 8 AM 9 AM 10 AM 11 AM 12 PM…" at bounding box center [80, 350] width 95 height 22
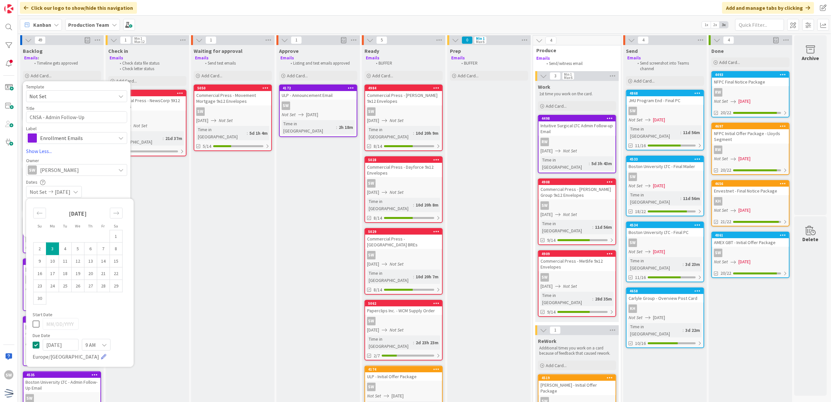
click at [101, 359] on link at bounding box center [103, 356] width 5 height 5
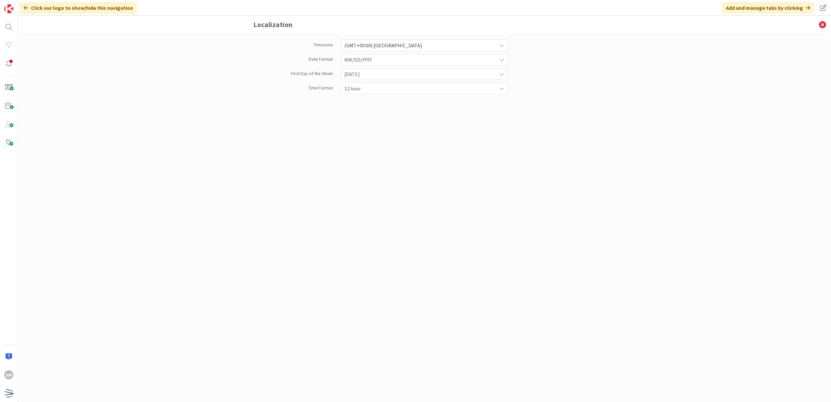
click at [468, 45] on span "(GMT+00:00) [GEOGRAPHIC_DATA]" at bounding box center [419, 45] width 149 height 9
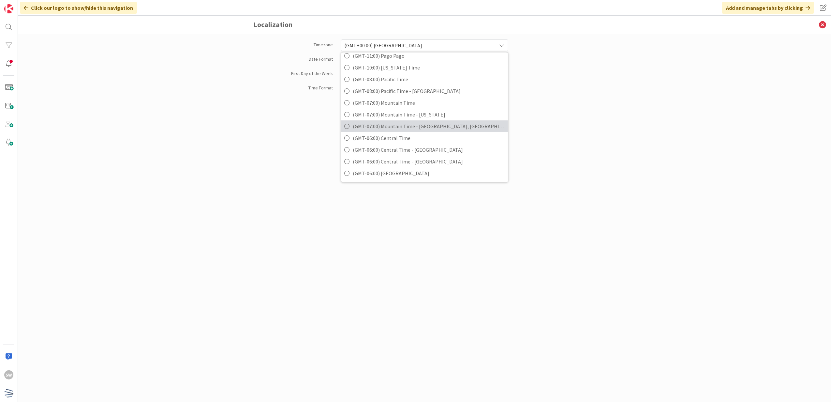
scroll to position [43, 0]
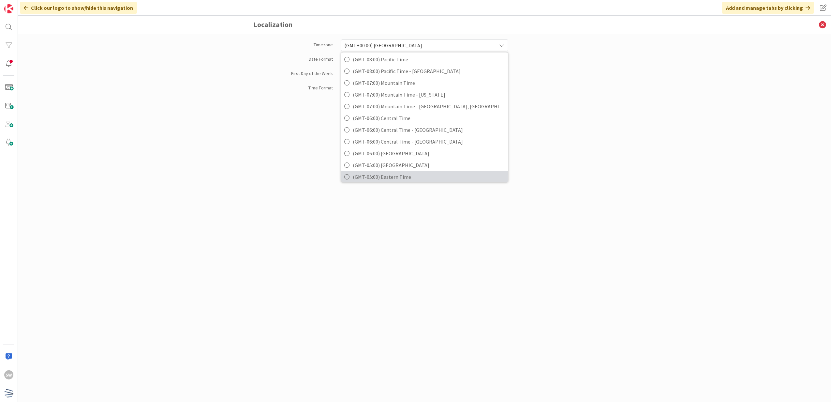
click at [430, 173] on span "(GMT-05:00) Eastern Time" at bounding box center [429, 177] width 152 height 10
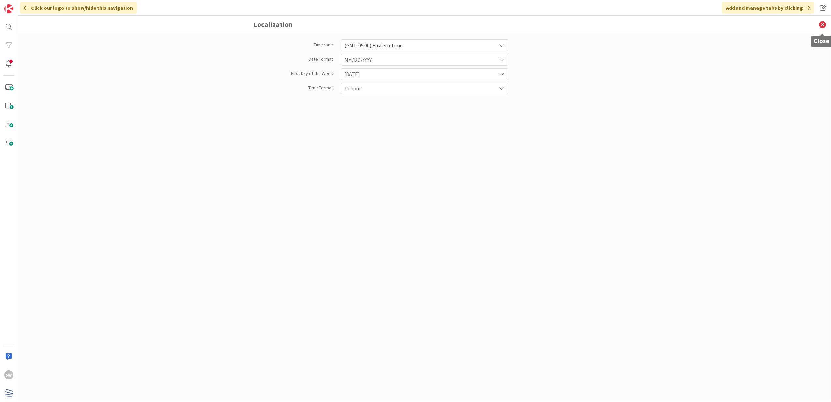
click at [820, 25] on icon at bounding box center [822, 25] width 17 height 18
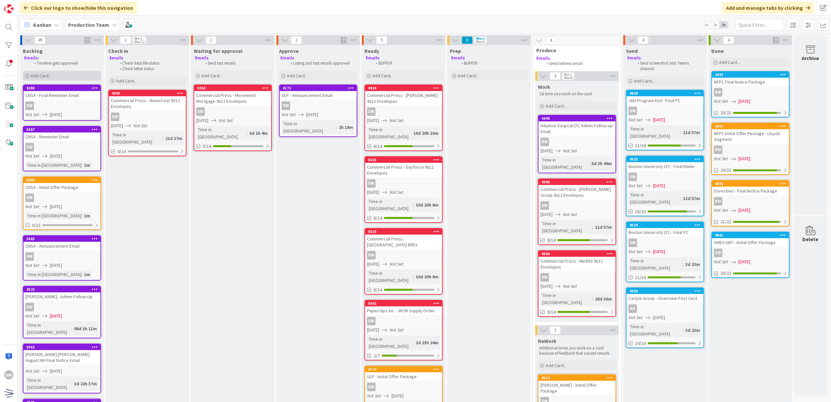
click at [73, 78] on div "Add Card..." at bounding box center [62, 76] width 78 height 10
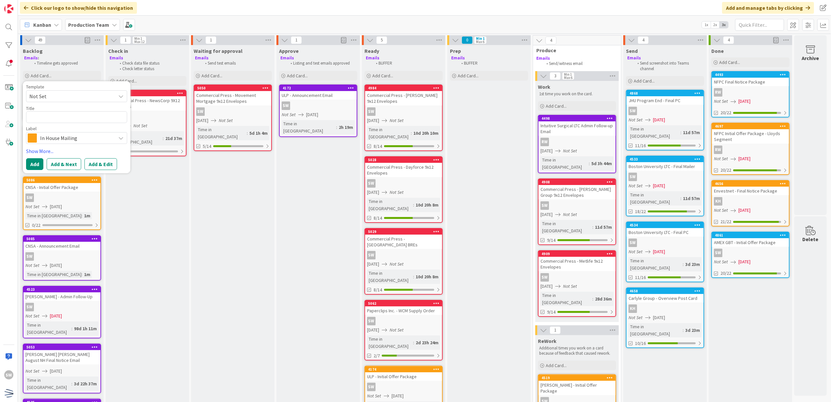
click at [80, 92] on span "Not Set" at bounding box center [70, 96] width 82 height 8
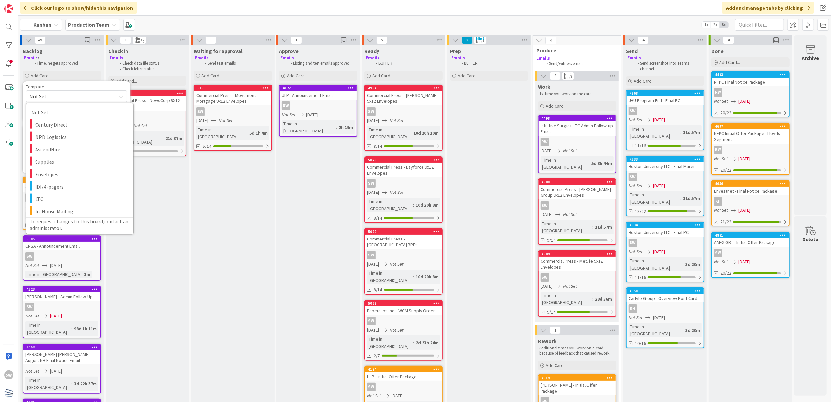
click at [87, 99] on span "Not Set" at bounding box center [70, 96] width 82 height 8
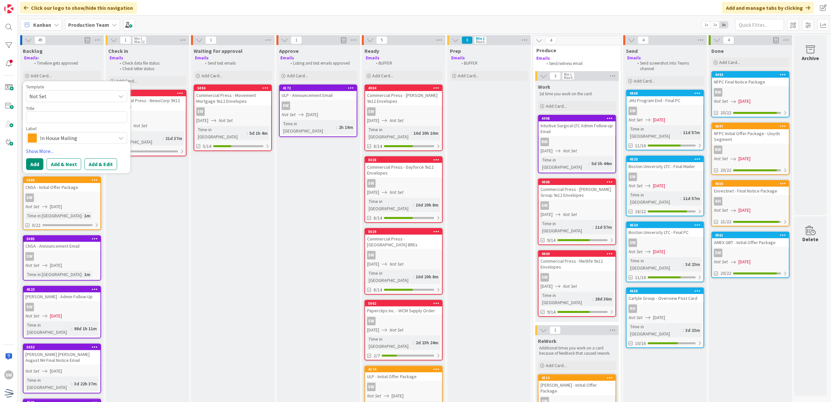
click at [79, 132] on div "In House Mailing" at bounding box center [76, 138] width 101 height 12
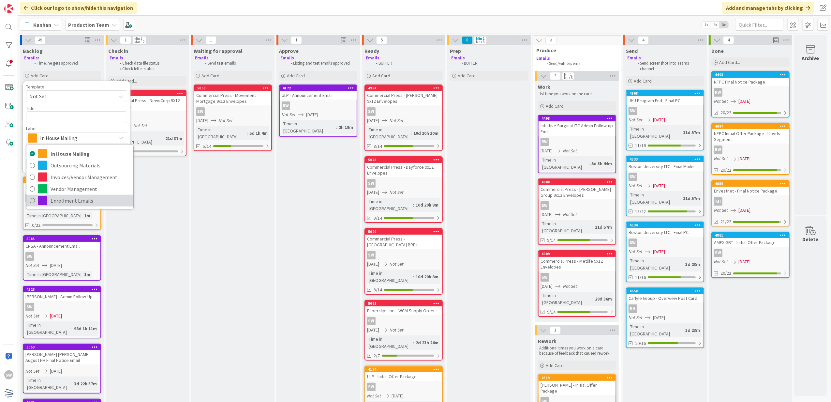
click at [65, 198] on span "Enrollment Emails" at bounding box center [91, 201] width 80 height 10
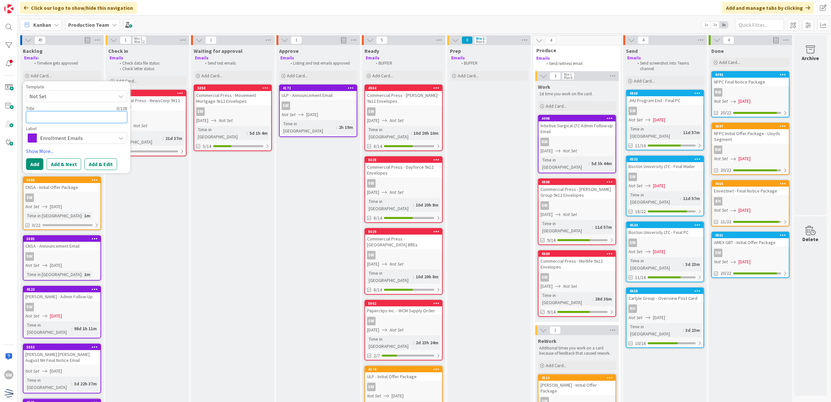
click at [73, 114] on textarea at bounding box center [76, 117] width 101 height 12
click at [33, 145] on div "Template Not Set Not Set Century Direct NPD Logistics AscendHire Supplies Envel…" at bounding box center [76, 127] width 101 height 86
click at [32, 151] on link "Show More..." at bounding box center [76, 151] width 101 height 8
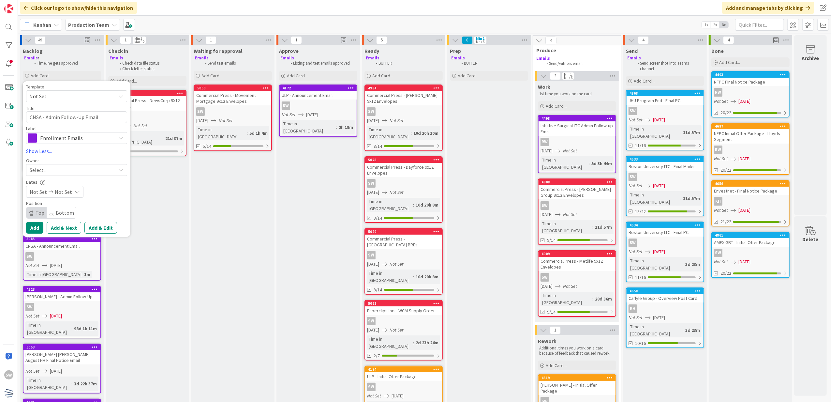
click at [98, 169] on div "Select..." at bounding box center [73, 170] width 86 height 8
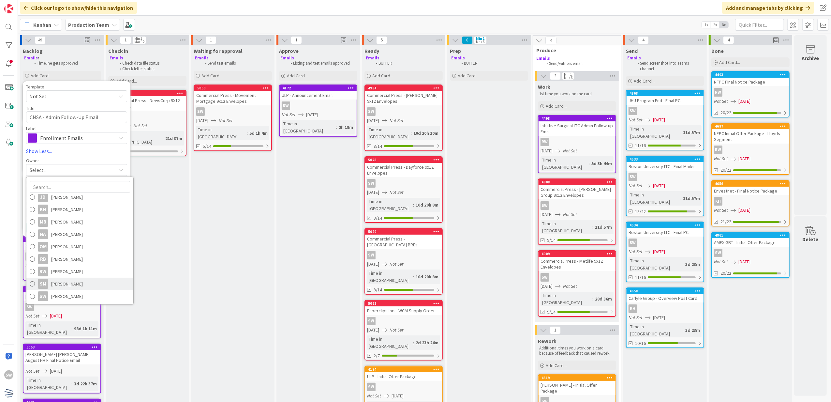
scroll to position [90, 0]
click at [91, 297] on link "SW [PERSON_NAME]" at bounding box center [79, 296] width 107 height 12
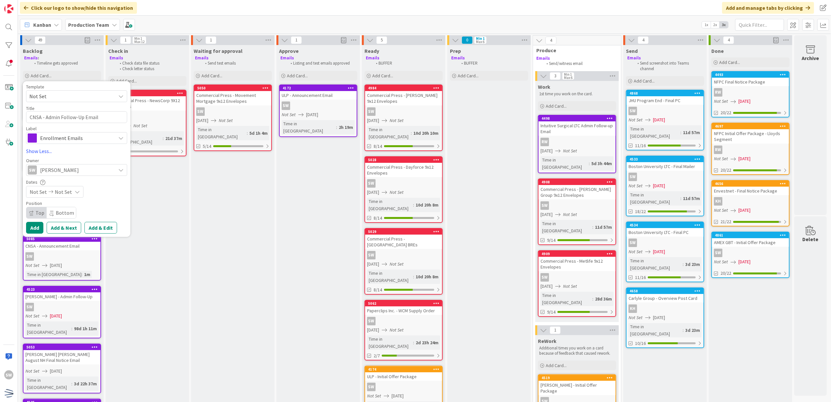
click at [69, 186] on div "Not Set Not Set" at bounding box center [54, 192] width 57 height 12
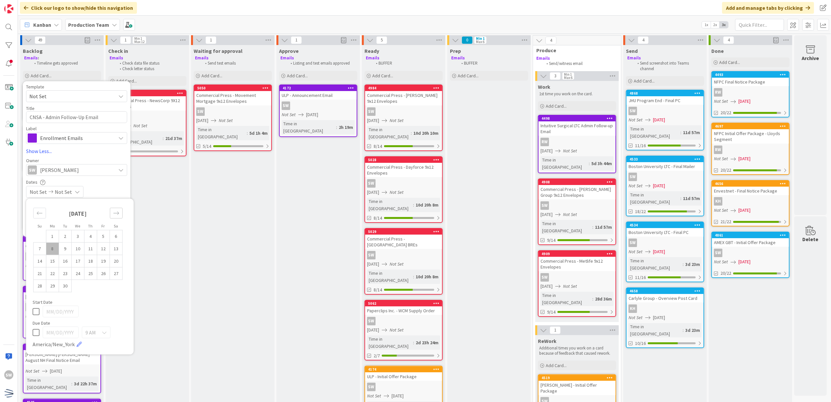
click at [117, 216] on div "Move forward to switch to the next month." at bounding box center [116, 213] width 13 height 11
click at [118, 216] on div "Move forward to switch to the next month." at bounding box center [116, 213] width 13 height 11
click at [52, 249] on td "3" at bounding box center [52, 248] width 13 height 12
click at [56, 243] on td "3" at bounding box center [52, 248] width 13 height 12
click at [37, 324] on icon at bounding box center [36, 323] width 7 height 8
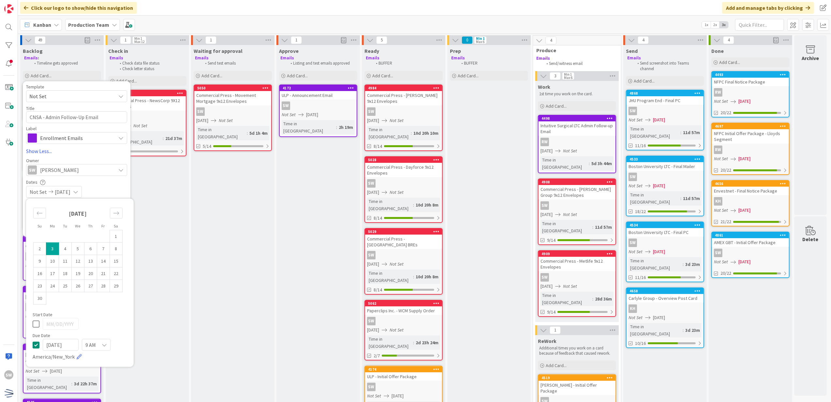
click at [110, 186] on div "Not Set [DATE]" at bounding box center [76, 192] width 101 height 12
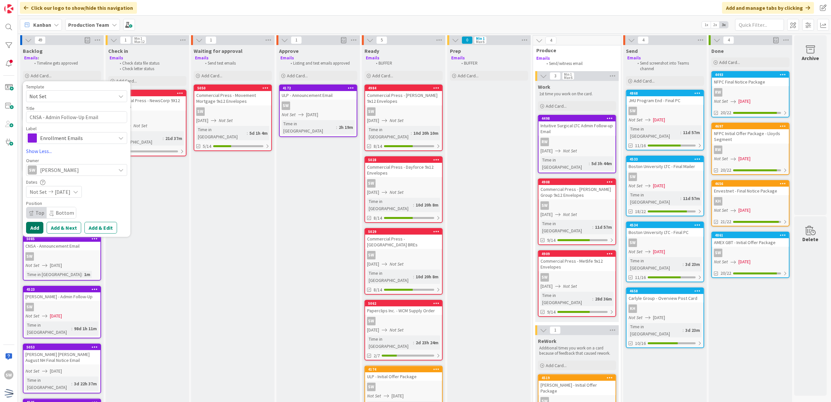
click at [36, 223] on button "Add" at bounding box center [34, 228] width 17 height 12
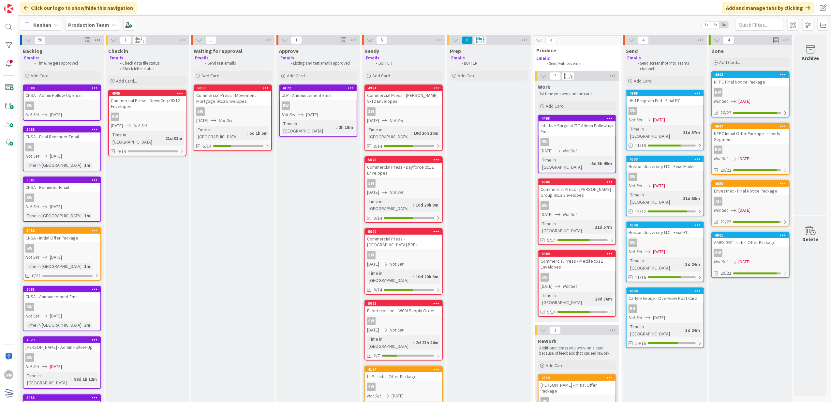
click at [101, 39] on icon at bounding box center [97, 40] width 8 height 10
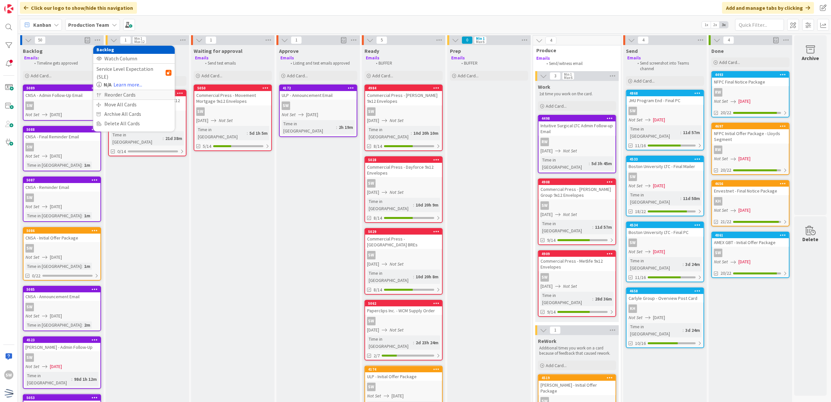
click at [128, 90] on div "Reorder Cards" at bounding box center [134, 94] width 82 height 9
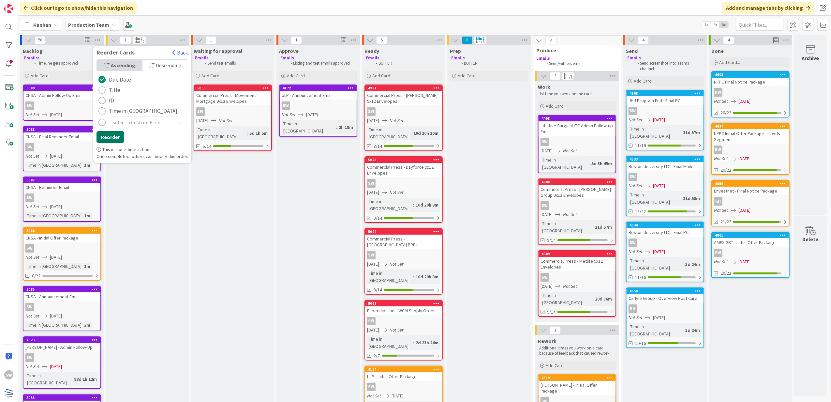
click at [112, 136] on button "Reorder" at bounding box center [111, 137] width 28 height 12
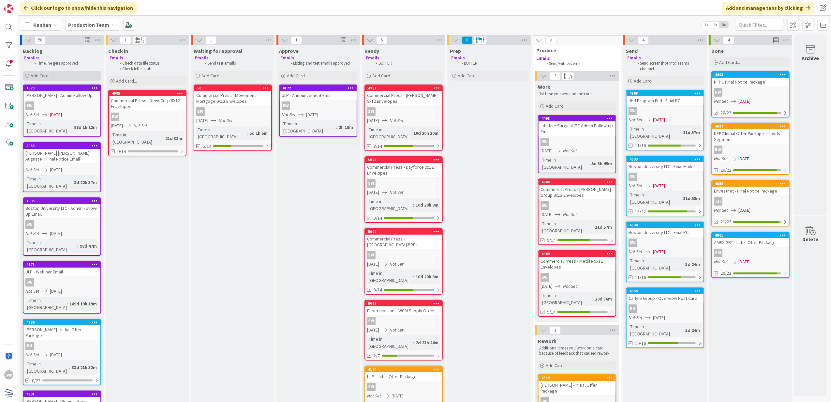
click at [75, 74] on div "Add Card..." at bounding box center [62, 76] width 78 height 10
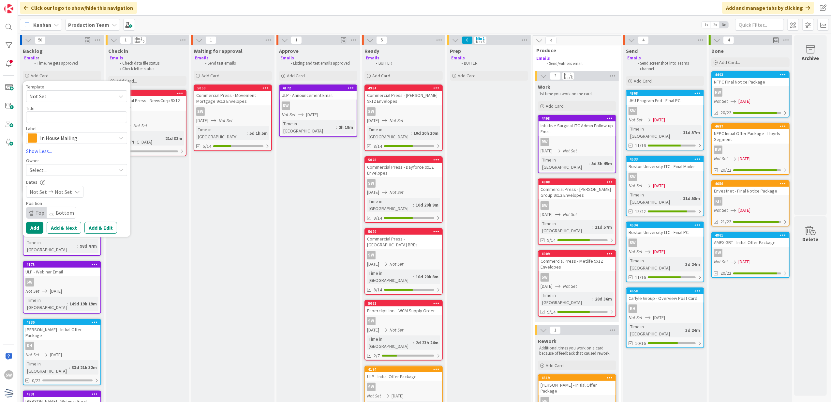
click at [99, 138] on span "In House Mailing" at bounding box center [76, 137] width 72 height 9
click at [84, 201] on span "Enrollment Emails" at bounding box center [91, 201] width 80 height 10
click at [71, 117] on textarea at bounding box center [76, 117] width 101 height 12
click at [65, 163] on div "Owner Select... [PERSON_NAME] [PERSON_NAME] DB [PERSON_NAME] DR [PERSON_NAME] […" at bounding box center [76, 167] width 101 height 18
click at [64, 166] on div "Select..." at bounding box center [76, 170] width 101 height 12
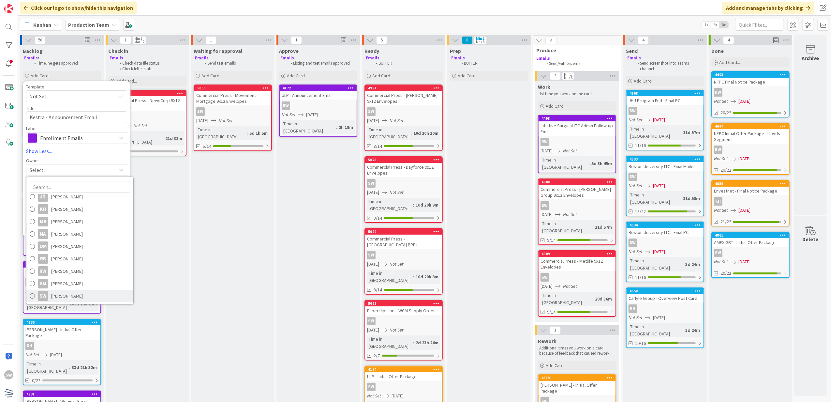
click at [54, 294] on span "[PERSON_NAME]" at bounding box center [67, 296] width 32 height 10
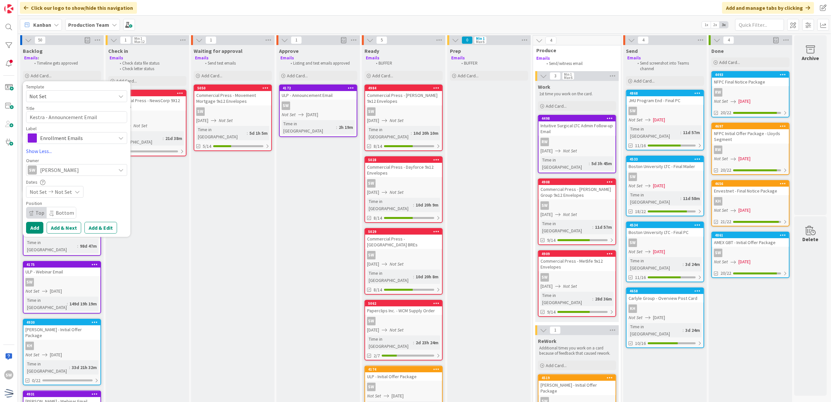
click at [65, 196] on span "Not Set" at bounding box center [63, 192] width 17 height 8
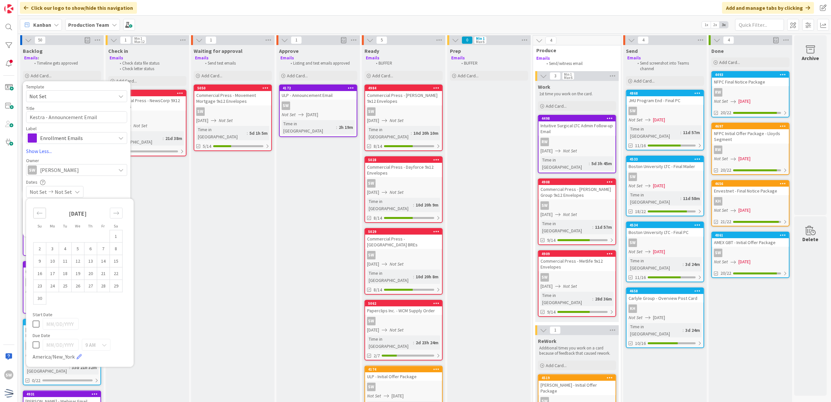
click at [40, 214] on icon "Move backward to switch to the previous month." at bounding box center [40, 213] width 6 height 6
click at [61, 289] on td "28" at bounding box center [65, 285] width 13 height 12
click at [35, 324] on icon at bounding box center [36, 323] width 7 height 8
click at [103, 345] on icon at bounding box center [104, 344] width 5 height 5
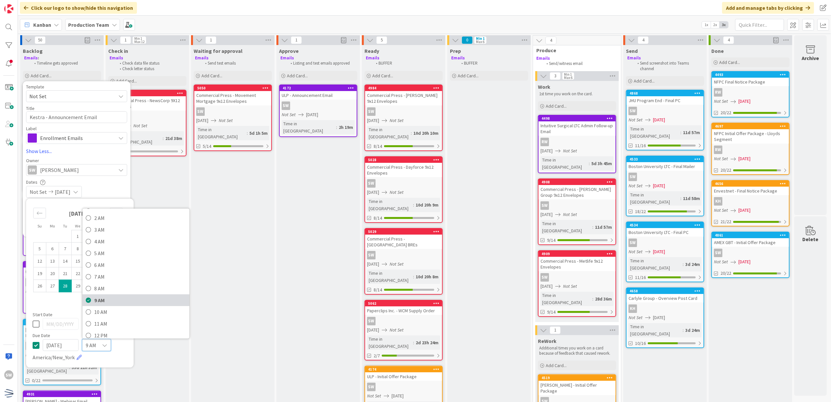
scroll to position [43, 0]
click at [112, 318] on span "12 PM" at bounding box center [140, 314] width 92 height 10
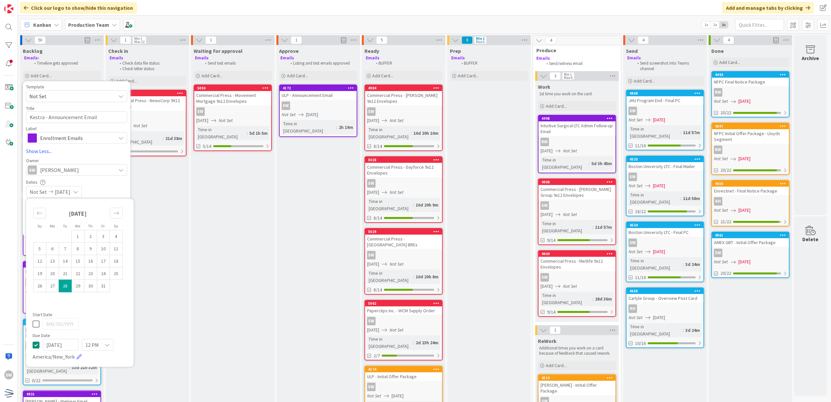
click at [114, 193] on div "Not Set [DATE]" at bounding box center [76, 192] width 101 height 12
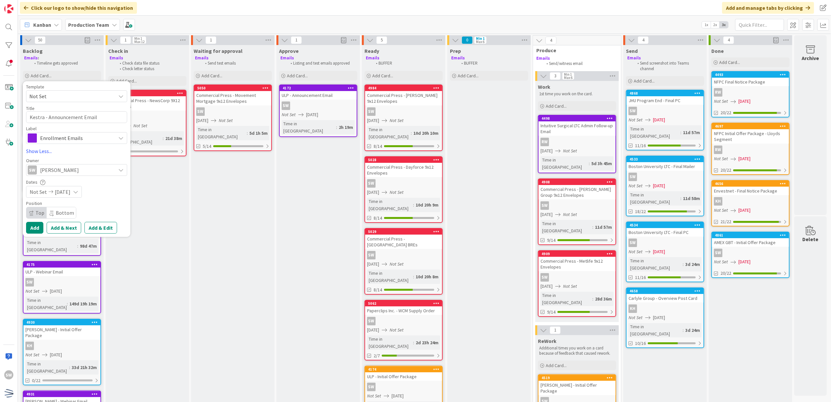
click at [36, 221] on div "Template Not Set Not Set Century Direct NPD Logistics AscendHire Supplies Envel…" at bounding box center [76, 158] width 101 height 149
click at [35, 225] on button "Add" at bounding box center [34, 228] width 17 height 12
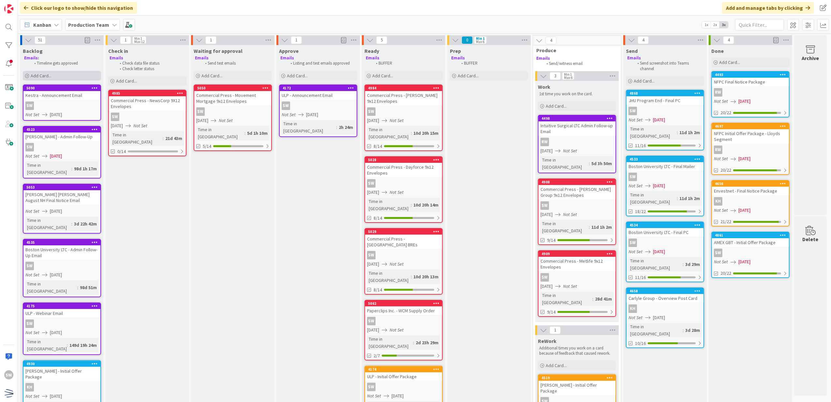
click at [63, 78] on div "Add Card..." at bounding box center [62, 76] width 78 height 10
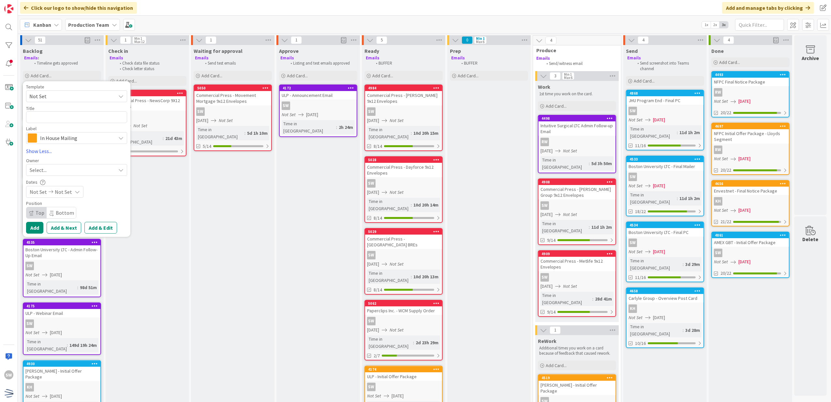
click at [63, 92] on span "Not Set" at bounding box center [70, 96] width 82 height 8
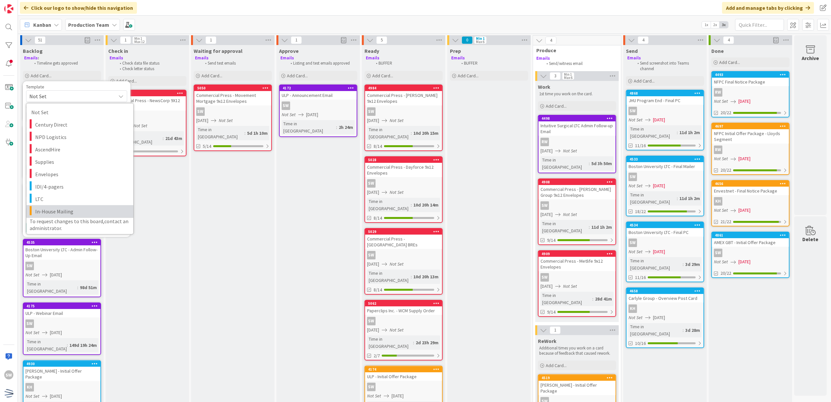
click at [64, 206] on link "In-House Mailing" at bounding box center [79, 211] width 107 height 12
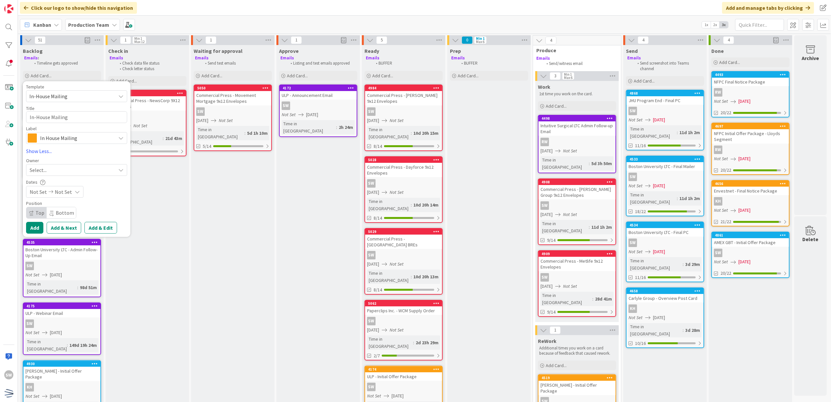
click at [89, 123] on div "Title 16 / 128 In-House Mailing" at bounding box center [76, 114] width 101 height 18
click at [89, 121] on textarea "In-House Mailing" at bounding box center [76, 117] width 101 height 12
click at [63, 175] on div "Template In-House Mailing Not Set Century Direct NPD Logistics AscendHire Suppl…" at bounding box center [76, 158] width 101 height 149
click at [65, 172] on div "Select..." at bounding box center [73, 170] width 86 height 8
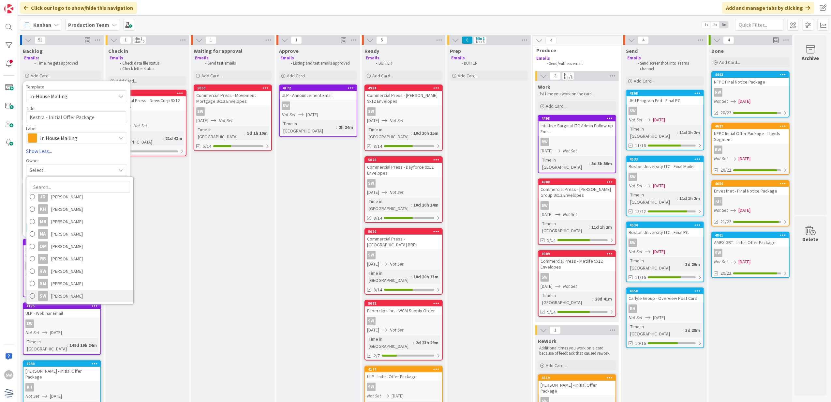
click at [63, 297] on span "[PERSON_NAME]" at bounding box center [67, 296] width 32 height 10
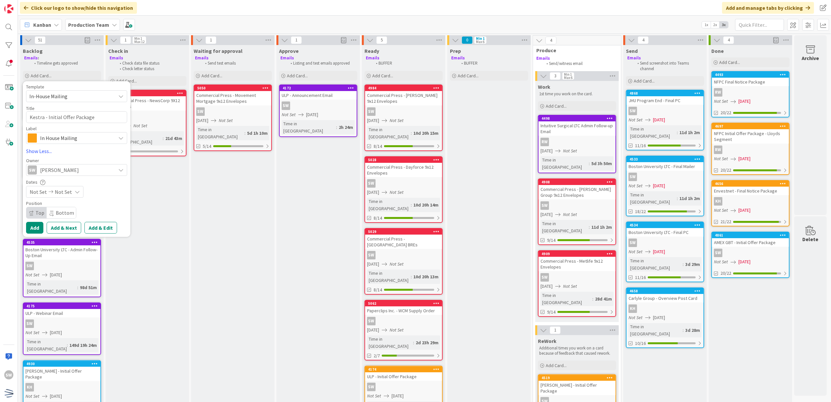
click at [72, 196] on div "Not Set Not Set" at bounding box center [54, 192] width 57 height 12
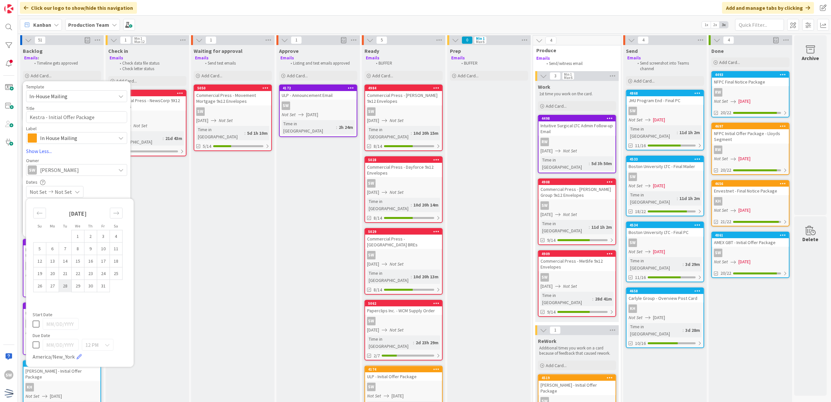
click at [64, 283] on td "28" at bounding box center [65, 285] width 13 height 12
click at [67, 282] on td "28" at bounding box center [65, 285] width 13 height 12
click at [39, 322] on div "[DATE]" at bounding box center [80, 324] width 95 height 12
click at [34, 322] on icon at bounding box center [36, 323] width 7 height 8
click at [107, 179] on div "Dates" at bounding box center [76, 182] width 101 height 6
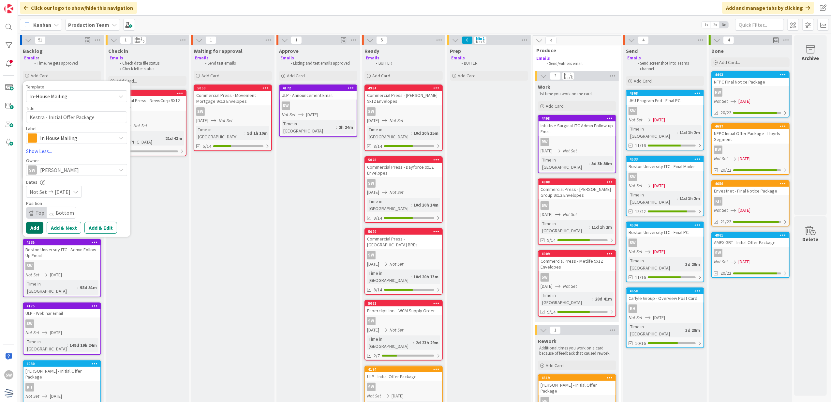
click at [42, 227] on button "Add" at bounding box center [34, 228] width 17 height 12
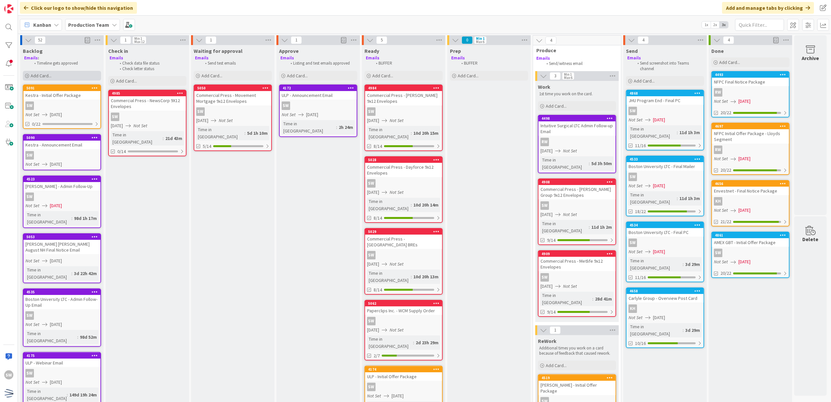
click at [71, 78] on div "Add Card..." at bounding box center [62, 76] width 78 height 10
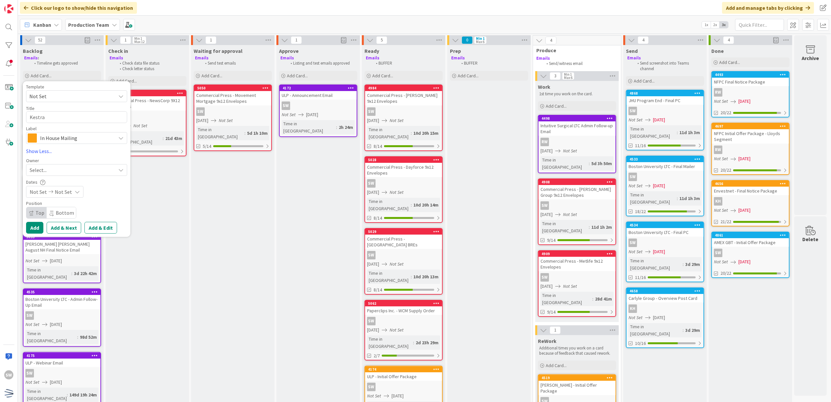
click at [69, 138] on span "In House Mailing" at bounding box center [76, 137] width 72 height 9
click at [71, 206] on link "Enrollment Emails" at bounding box center [79, 201] width 107 height 12
click at [89, 120] on textarea "Kestra" at bounding box center [76, 117] width 101 height 12
click at [88, 174] on div "Select..." at bounding box center [73, 170] width 86 height 8
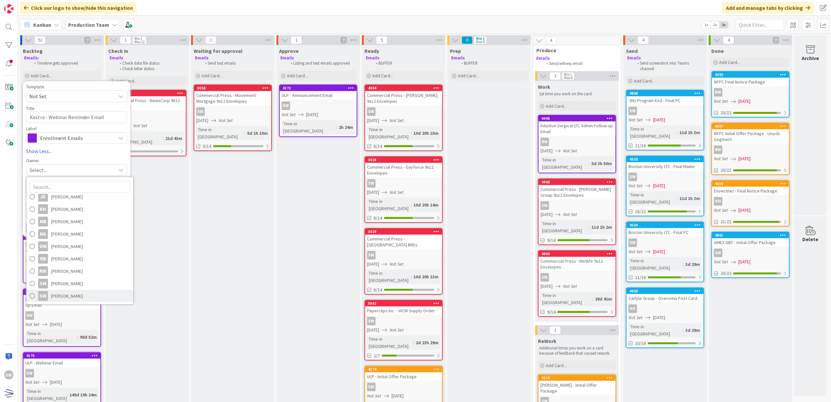
click at [80, 294] on span "[PERSON_NAME]" at bounding box center [67, 296] width 32 height 10
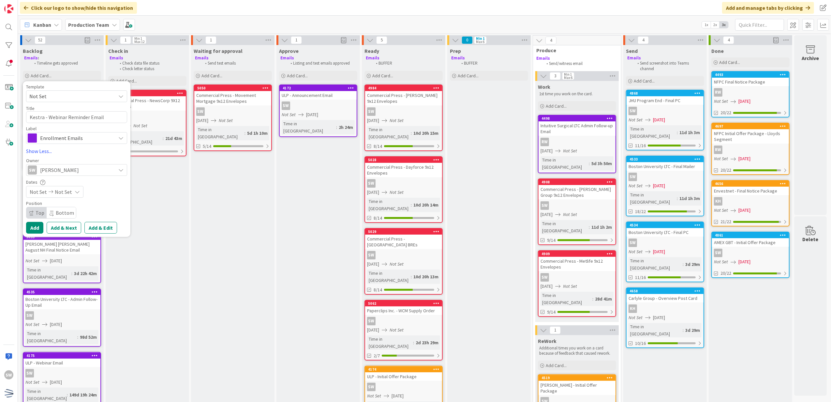
click at [63, 192] on span "Not Set" at bounding box center [63, 192] width 17 height 8
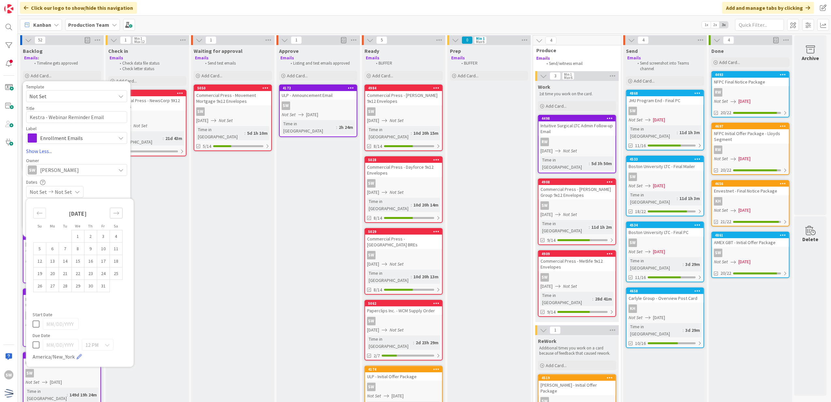
click at [111, 212] on div "Move forward to switch to the next month." at bounding box center [116, 213] width 13 height 11
click at [63, 248] on td "4" at bounding box center [65, 248] width 13 height 12
click at [63, 247] on td "4" at bounding box center [65, 248] width 13 height 12
click at [33, 324] on icon at bounding box center [36, 323] width 7 height 8
click at [108, 189] on div "Not Set [DATE]" at bounding box center [76, 192] width 101 height 12
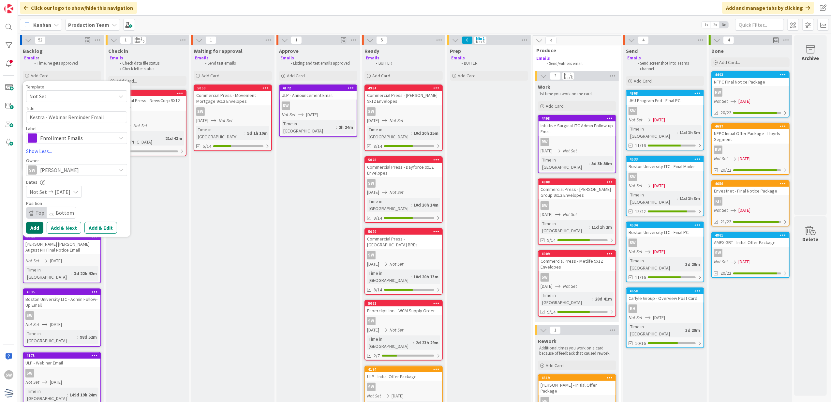
click at [40, 224] on button "Add" at bounding box center [34, 228] width 17 height 12
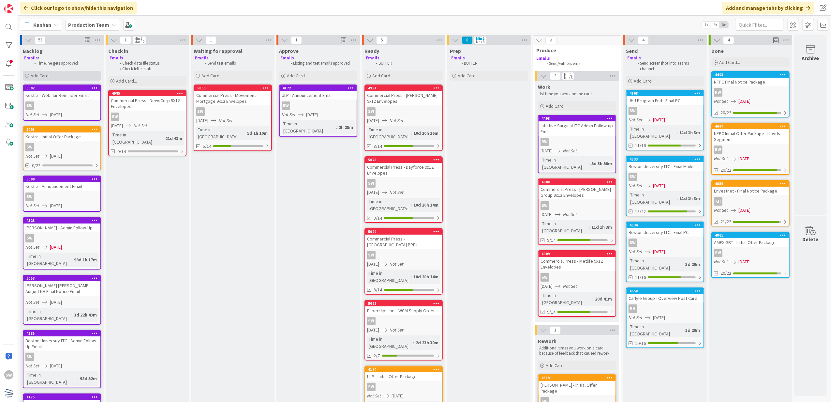
click at [91, 75] on div "Add Card..." at bounding box center [62, 76] width 78 height 10
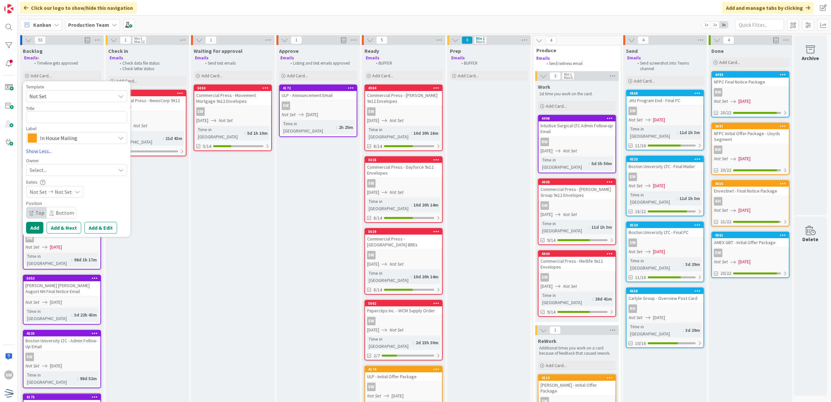
click at [82, 93] on span "Not Set" at bounding box center [70, 96] width 82 height 8
click at [75, 142] on span "In House Mailing" at bounding box center [76, 137] width 72 height 9
click at [66, 199] on span "Enrollment Emails" at bounding box center [91, 201] width 80 height 10
click at [88, 99] on span "Not Set" at bounding box center [70, 96] width 82 height 8
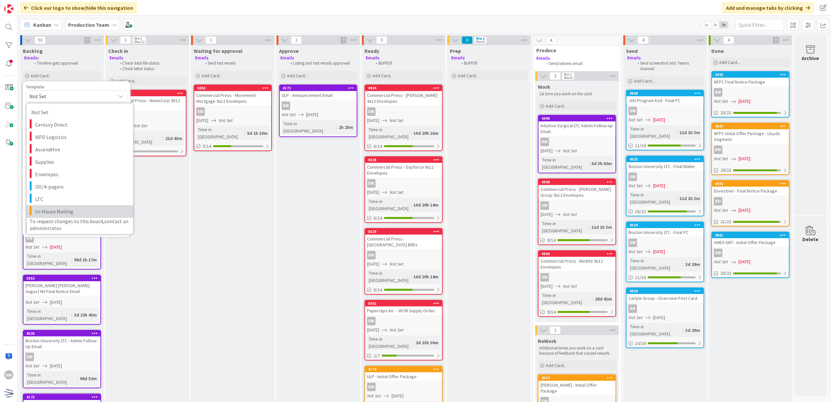
click at [65, 206] on link "In-House Mailing" at bounding box center [79, 211] width 107 height 12
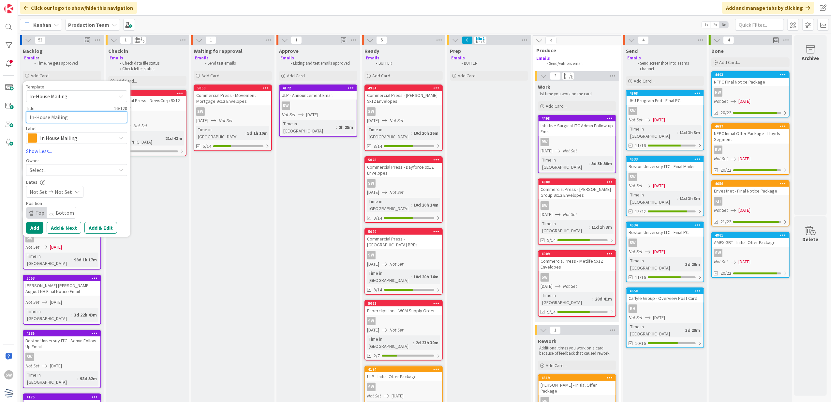
click at [83, 111] on textarea "In-House Mailing" at bounding box center [76, 117] width 101 height 12
click at [76, 166] on div "Select..." at bounding box center [73, 170] width 86 height 8
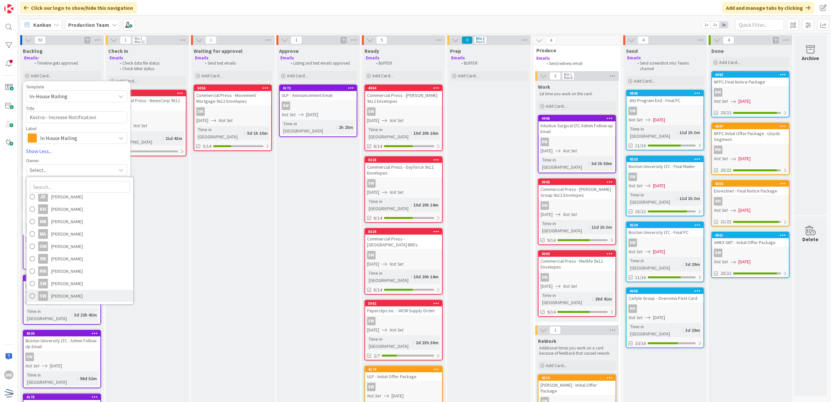
click at [56, 291] on span "[PERSON_NAME]" at bounding box center [67, 296] width 32 height 10
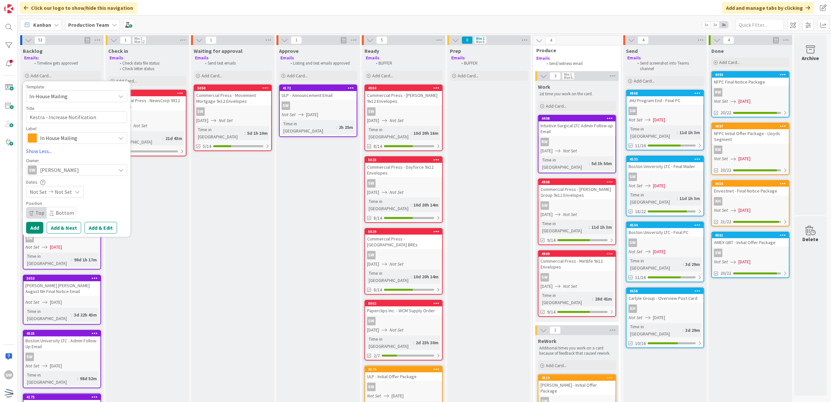
click at [71, 195] on div "Not Set Not Set" at bounding box center [54, 192] width 57 height 12
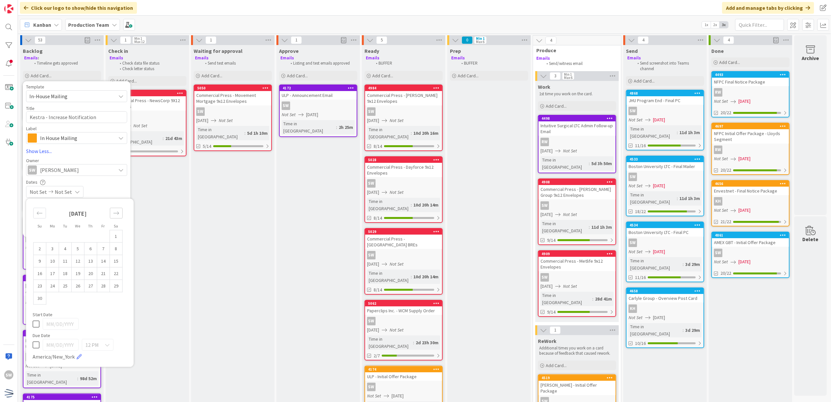
click at [118, 216] on div "Move forward to switch to the next month." at bounding box center [116, 213] width 13 height 11
click at [37, 219] on div "[DATE]" at bounding box center [77, 216] width 89 height 28
click at [38, 216] on div "Move backward to switch to the previous month." at bounding box center [39, 213] width 13 height 11
click at [34, 333] on icon at bounding box center [36, 332] width 7 height 8
click at [70, 251] on td "4" at bounding box center [65, 248] width 13 height 12
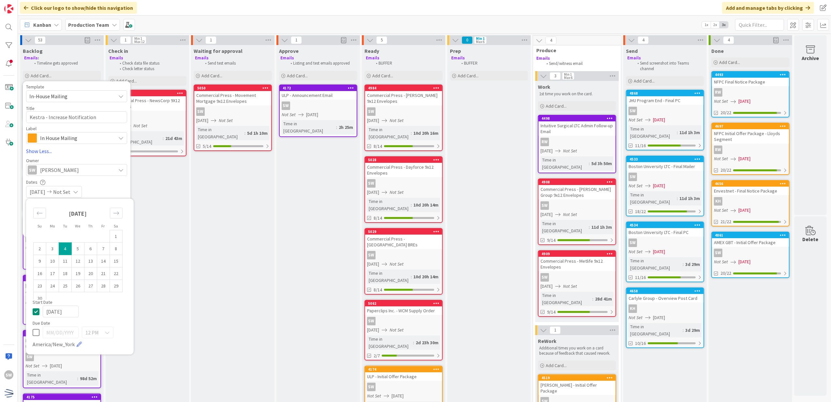
click at [36, 309] on icon at bounding box center [36, 311] width 7 height 8
click at [34, 333] on icon at bounding box center [36, 332] width 7 height 8
click at [66, 246] on td "4" at bounding box center [65, 248] width 13 height 12
click at [110, 189] on div "Not Set [DATE]" at bounding box center [76, 192] width 101 height 12
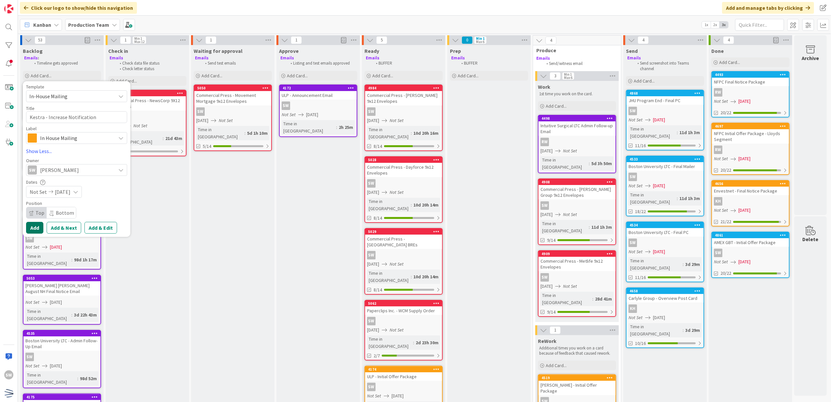
click at [39, 224] on button "Add" at bounding box center [34, 228] width 17 height 12
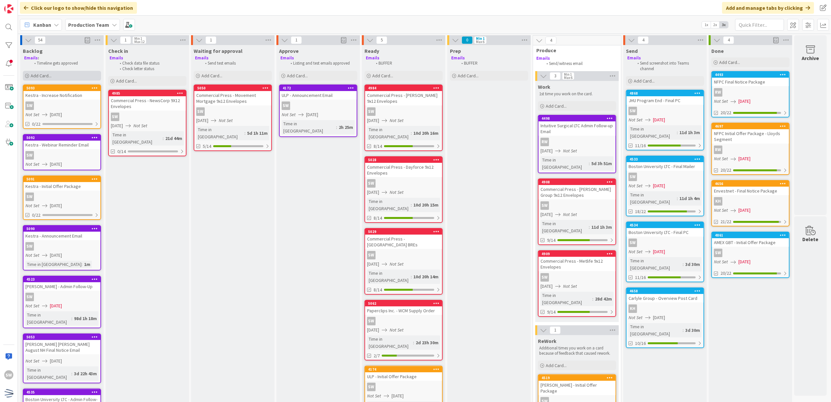
click at [86, 72] on div "Add Card..." at bounding box center [62, 76] width 78 height 10
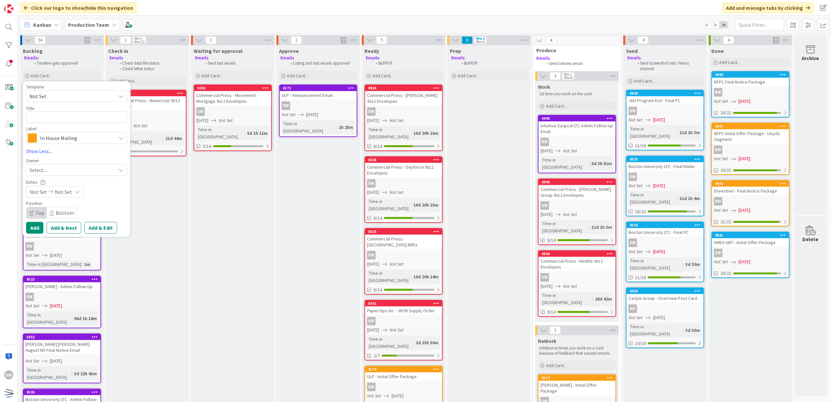
click at [89, 90] on span "Not Set" at bounding box center [76, 96] width 101 height 12
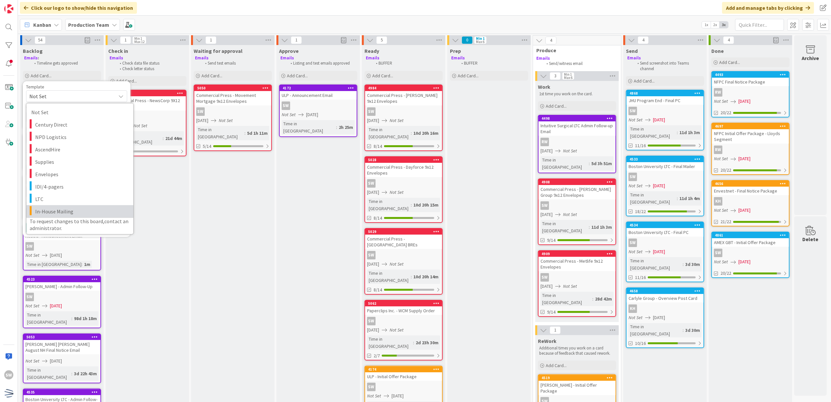
click at [82, 207] on span "In-House Mailing" at bounding box center [81, 211] width 93 height 8
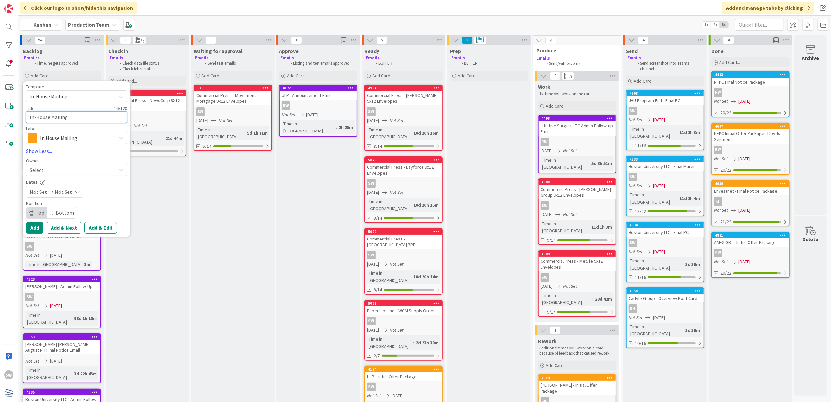
click at [82, 120] on textarea "In-House Mailing" at bounding box center [76, 117] width 101 height 12
click at [74, 170] on div "Select..." at bounding box center [73, 170] width 86 height 8
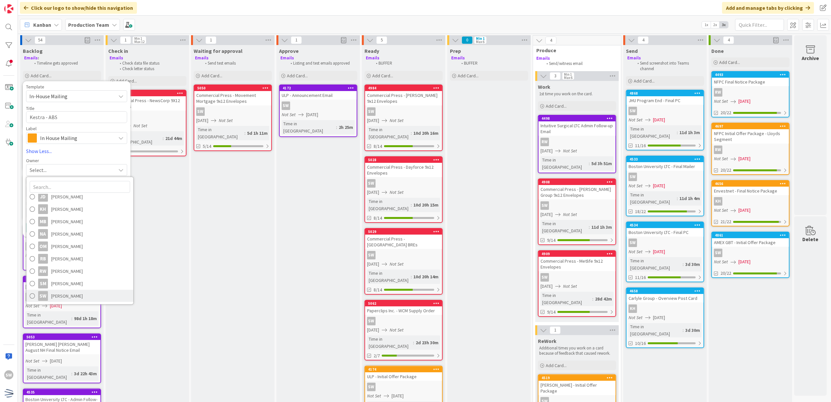
click at [88, 295] on link "SW [PERSON_NAME]" at bounding box center [79, 296] width 107 height 12
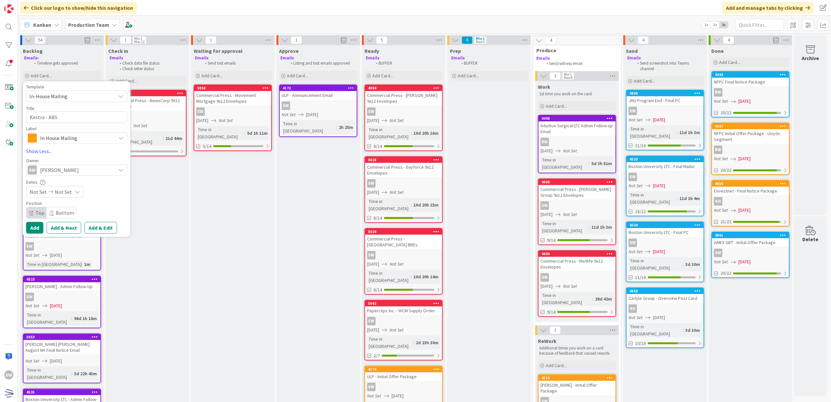
click at [68, 192] on span "Not Set" at bounding box center [63, 192] width 17 height 8
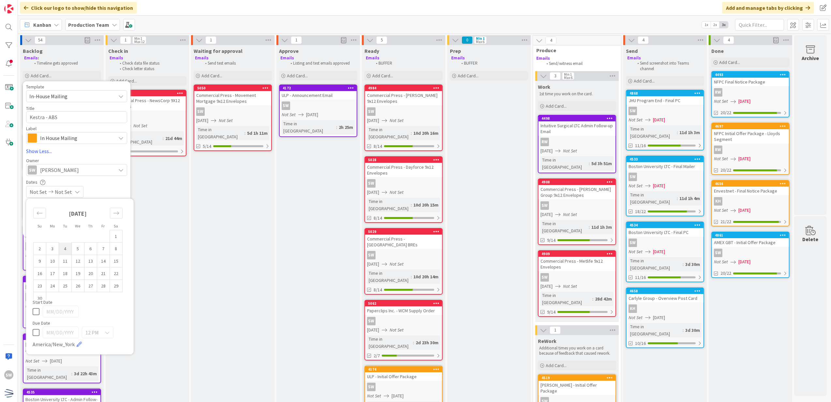
click at [71, 248] on td "4" at bounding box center [65, 248] width 13 height 12
click at [67, 243] on td "4" at bounding box center [65, 248] width 13 height 12
click at [36, 311] on icon at bounding box center [36, 311] width 7 height 8
click at [97, 185] on div "Dates Not Set [DATE] Su Mo Tu We Th Fr Sa [DATE] 1 2 3 4 5 6 7 8 9 10 11 12 13 …" at bounding box center [76, 188] width 101 height 19
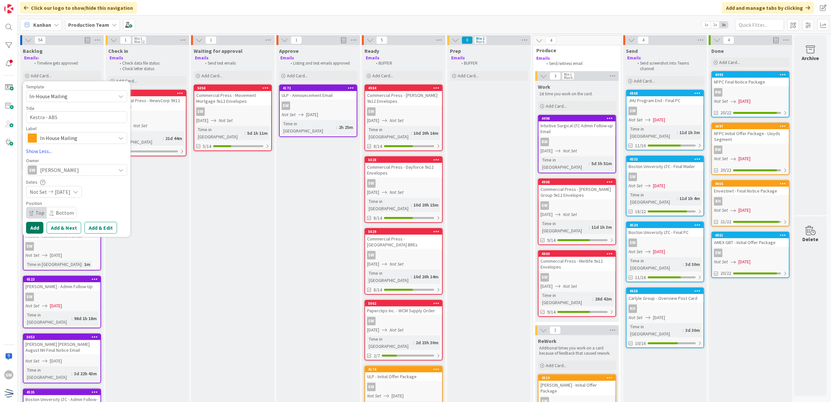
click at [42, 230] on button "Add" at bounding box center [34, 228] width 17 height 12
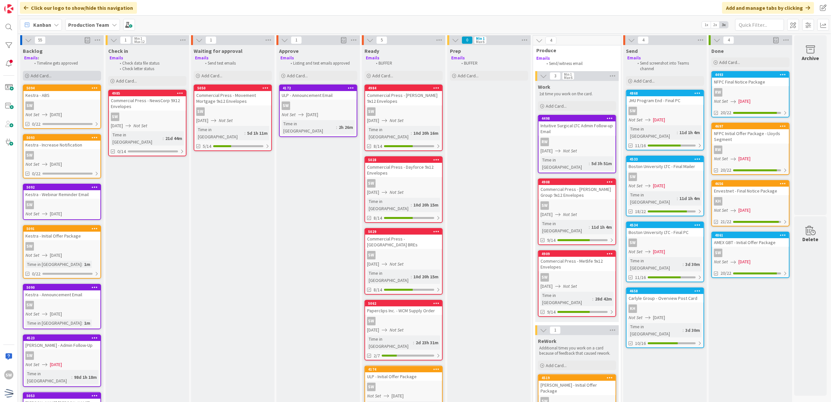
click at [65, 76] on div "Add Card..." at bounding box center [62, 76] width 78 height 10
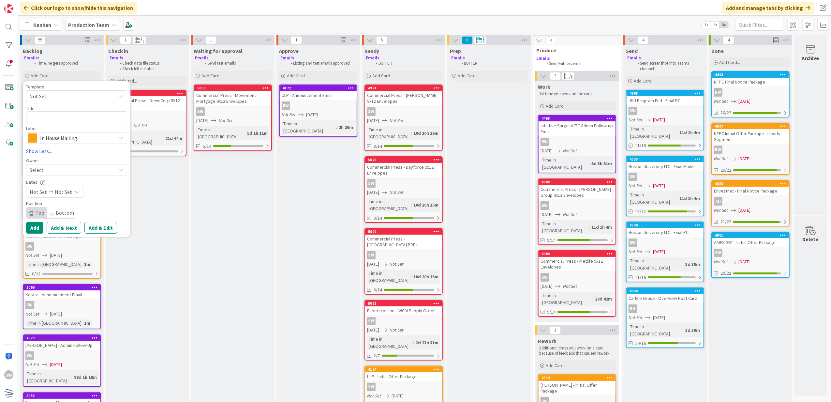
click at [73, 94] on span "Not Set" at bounding box center [70, 96] width 82 height 8
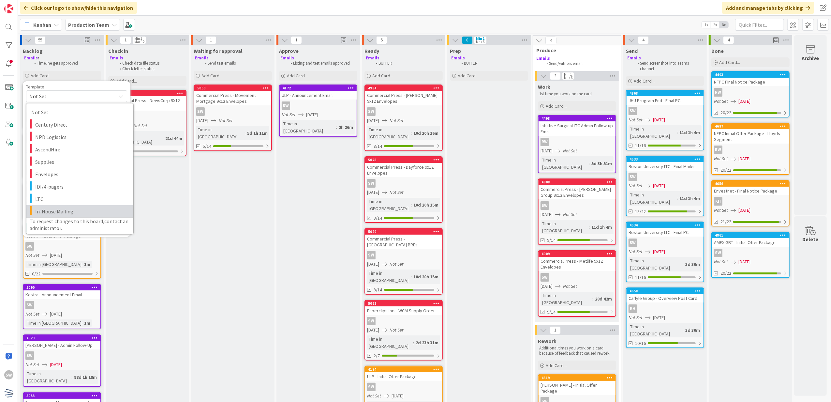
click at [57, 208] on span "In-House Mailing" at bounding box center [81, 211] width 93 height 8
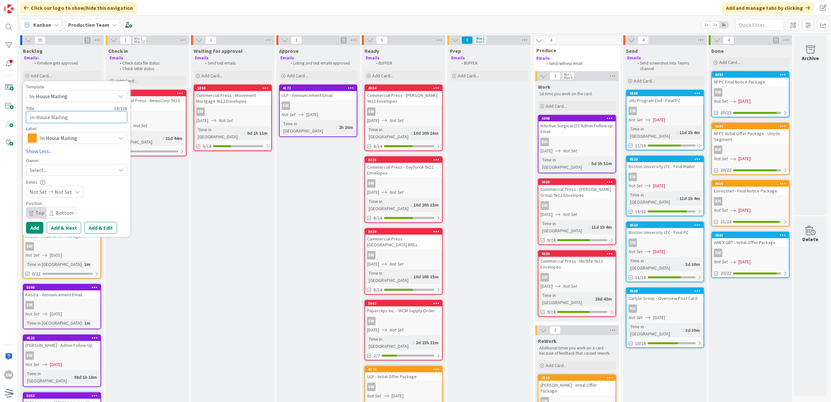
click at [70, 122] on textarea "In-House Mailing" at bounding box center [76, 117] width 101 height 12
click at [93, 169] on div "Select..." at bounding box center [73, 170] width 86 height 8
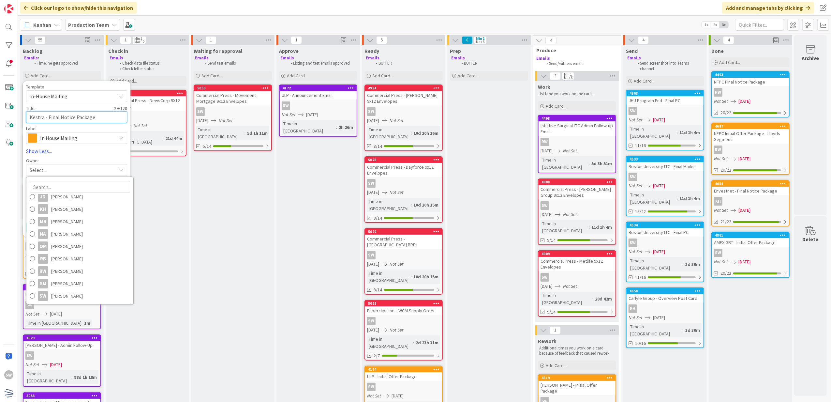
click at [111, 123] on textarea "Kestra - Final Notice Package" at bounding box center [76, 117] width 101 height 12
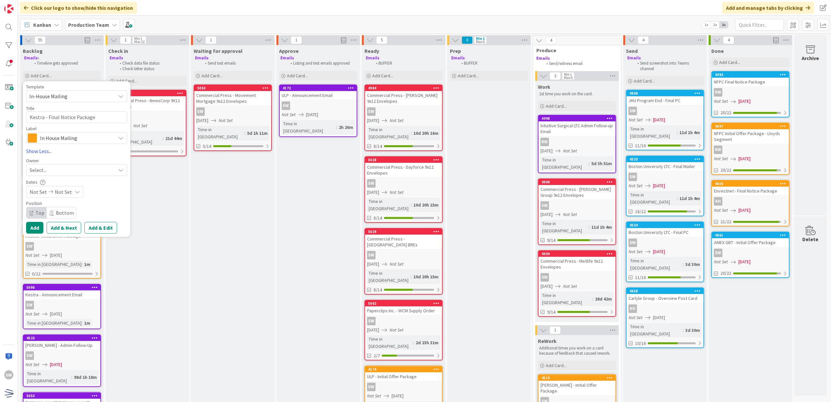
click at [83, 162] on div "Owner" at bounding box center [76, 160] width 101 height 5
drag, startPoint x: 84, startPoint y: 172, endPoint x: 85, endPoint y: 193, distance: 20.6
click at [85, 173] on div "Select..." at bounding box center [73, 170] width 86 height 8
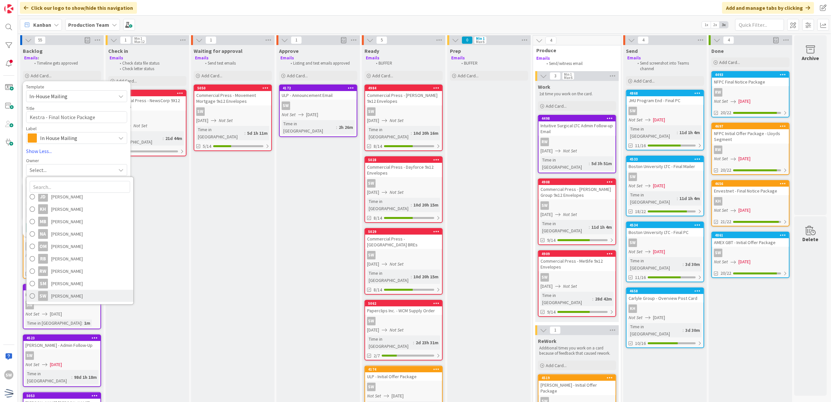
click at [68, 296] on span "[PERSON_NAME]" at bounding box center [67, 296] width 32 height 10
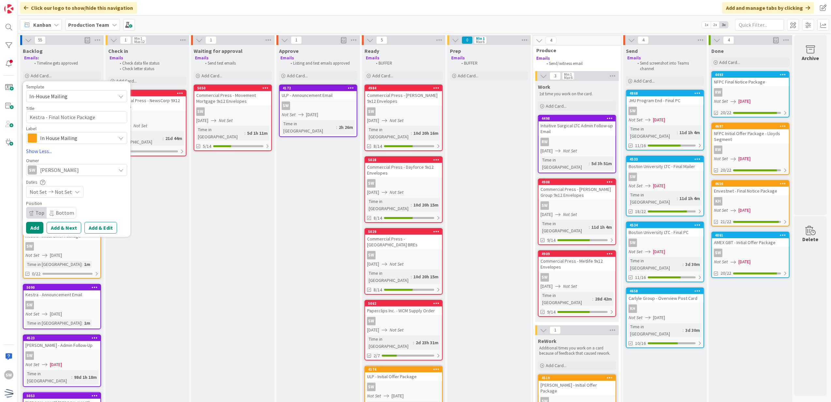
click at [77, 191] on icon at bounding box center [77, 191] width 5 height 5
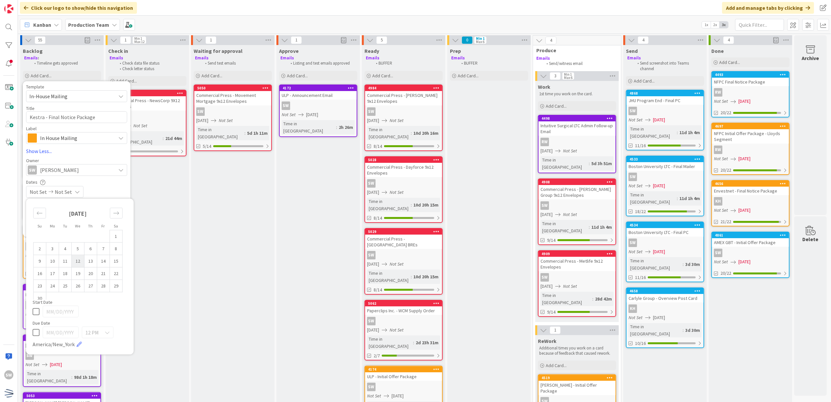
click at [80, 262] on td "12" at bounding box center [78, 261] width 13 height 12
click at [80, 261] on td "12" at bounding box center [78, 261] width 13 height 12
click at [35, 308] on icon at bounding box center [36, 311] width 7 height 8
click at [94, 193] on div "Not Set [DATE]" at bounding box center [76, 192] width 101 height 12
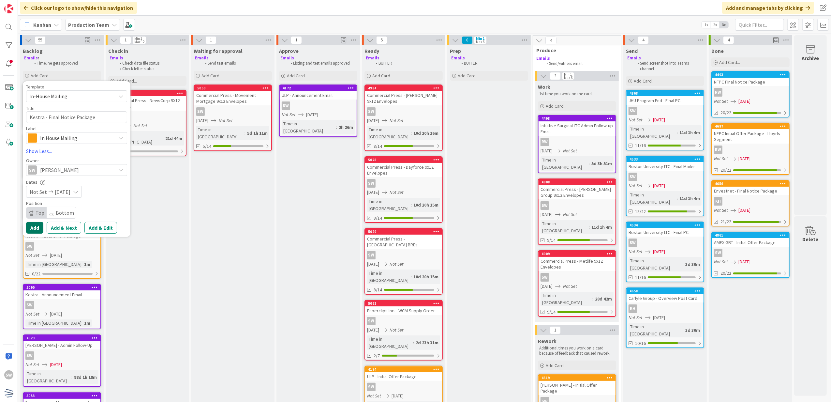
click at [39, 226] on button "Add" at bounding box center [34, 228] width 17 height 12
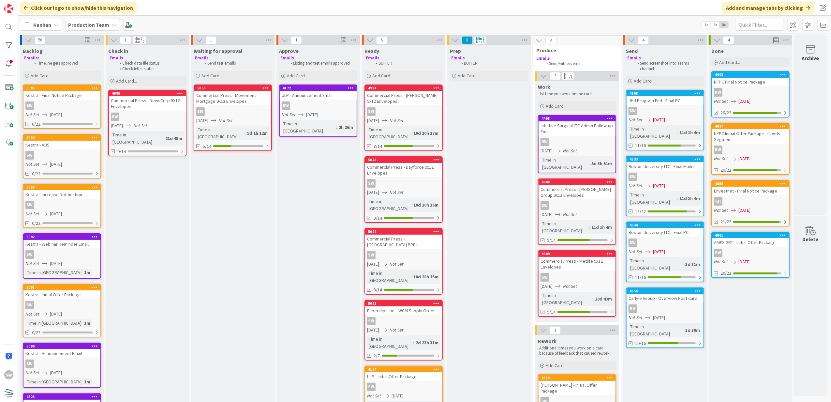
click at [87, 76] on div "Add Card..." at bounding box center [62, 76] width 78 height 10
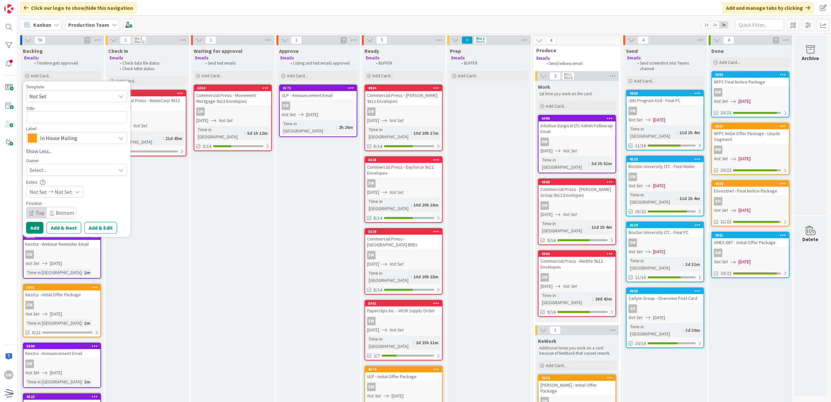
drag, startPoint x: 87, startPoint y: 76, endPoint x: 68, endPoint y: 142, distance: 68.4
click at [68, 142] on span "In House Mailing" at bounding box center [76, 137] width 72 height 9
click at [78, 138] on span "In House Mailing" at bounding box center [76, 137] width 72 height 9
click at [80, 165] on div "Select..." at bounding box center [76, 170] width 101 height 12
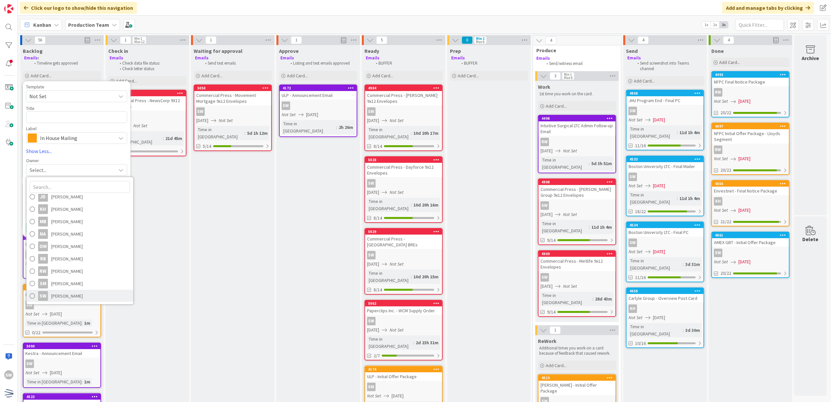
click at [62, 292] on span "[PERSON_NAME]" at bounding box center [67, 296] width 32 height 10
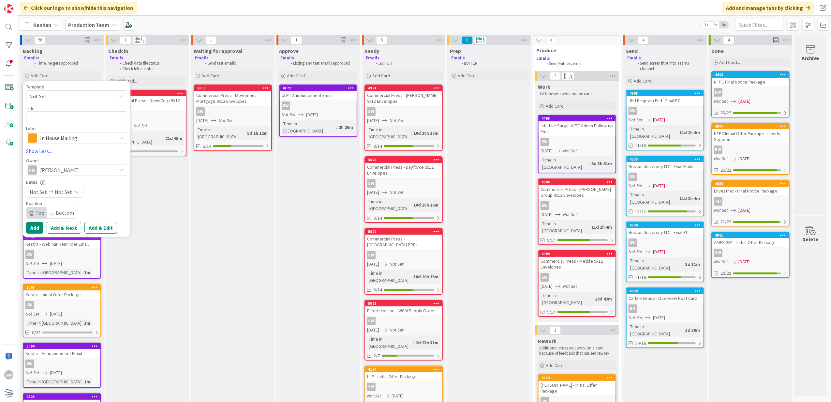
click at [94, 100] on span "Not Set" at bounding box center [76, 96] width 101 height 12
click at [109, 97] on span "Not Set" at bounding box center [70, 96] width 82 height 8
drag, startPoint x: 92, startPoint y: 136, endPoint x: 89, endPoint y: 158, distance: 22.3
click at [93, 136] on span "In House Mailing" at bounding box center [76, 137] width 72 height 9
click at [81, 199] on span "Enrollment Emails" at bounding box center [91, 201] width 80 height 10
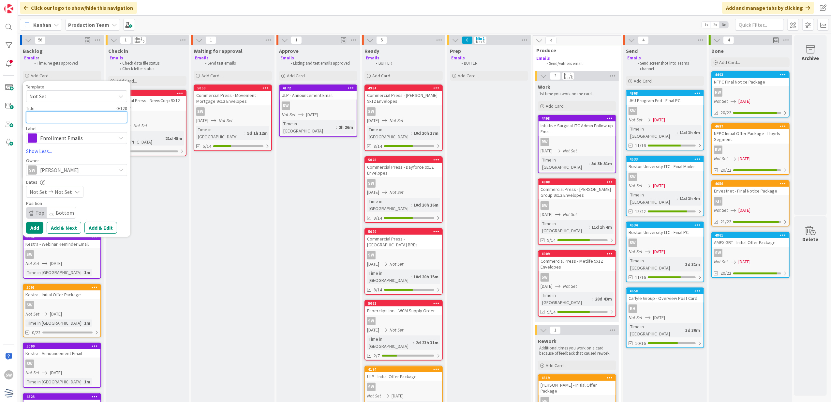
click at [93, 117] on textarea at bounding box center [76, 117] width 101 height 12
click at [75, 189] on icon at bounding box center [77, 191] width 5 height 5
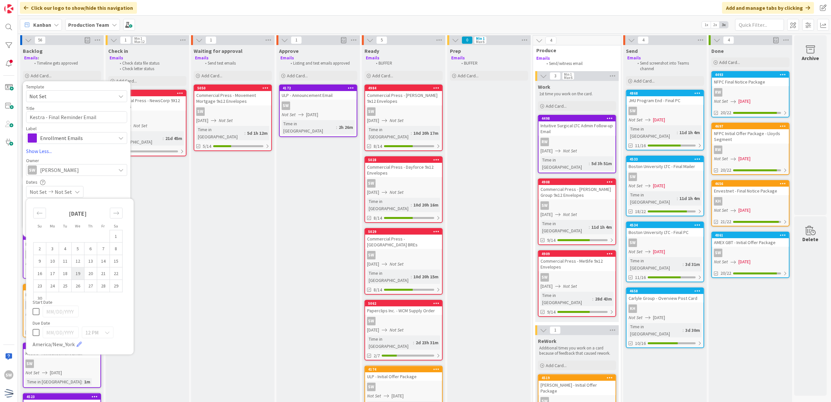
click at [82, 274] on td "19" at bounding box center [78, 273] width 13 height 12
click at [34, 313] on icon at bounding box center [36, 311] width 7 height 8
click at [100, 192] on div "Not Set [DATE]" at bounding box center [76, 192] width 101 height 12
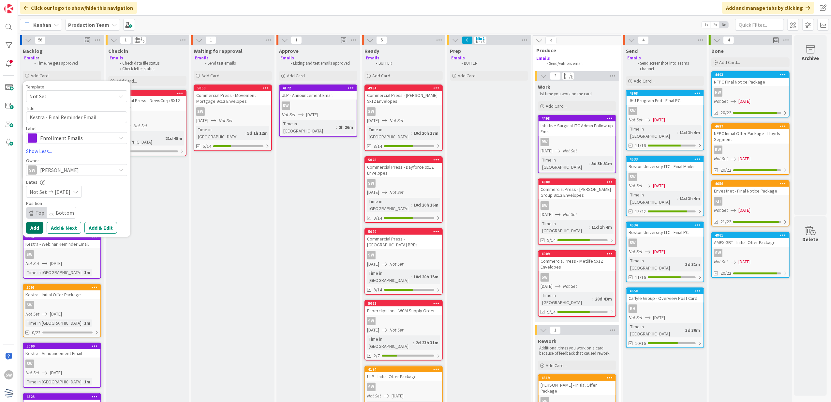
click at [40, 229] on button "Add" at bounding box center [34, 228] width 17 height 12
